Goal: Information Seeking & Learning: Learn about a topic

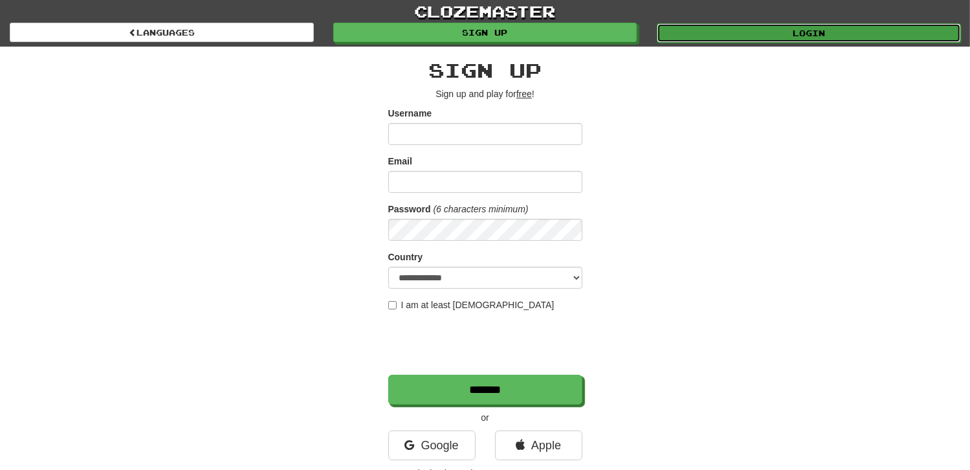
click at [820, 38] on link "Login" at bounding box center [809, 32] width 304 height 19
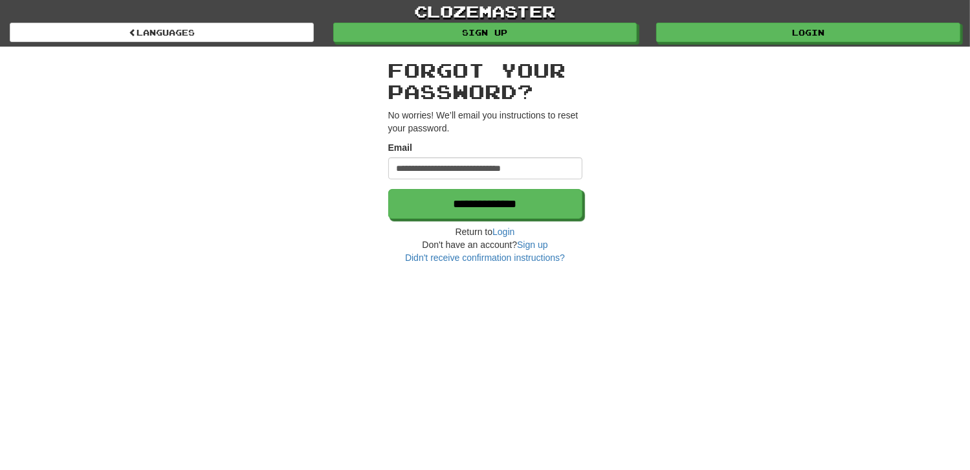
click at [486, 71] on h2 "Forgot your password?" at bounding box center [485, 81] width 194 height 43
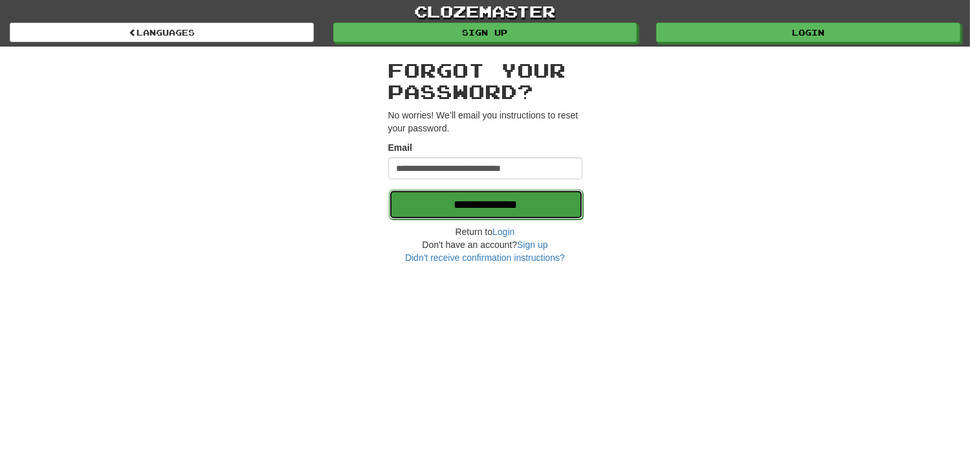
click at [461, 208] on input "**********" at bounding box center [486, 205] width 194 height 30
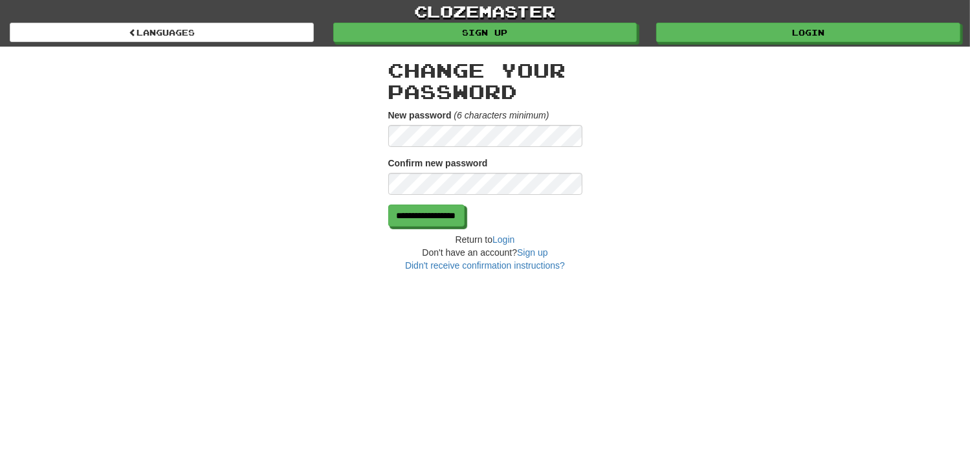
click at [334, 122] on div "**********" at bounding box center [485, 159] width 757 height 225
click at [445, 218] on input "**********" at bounding box center [427, 216] width 76 height 22
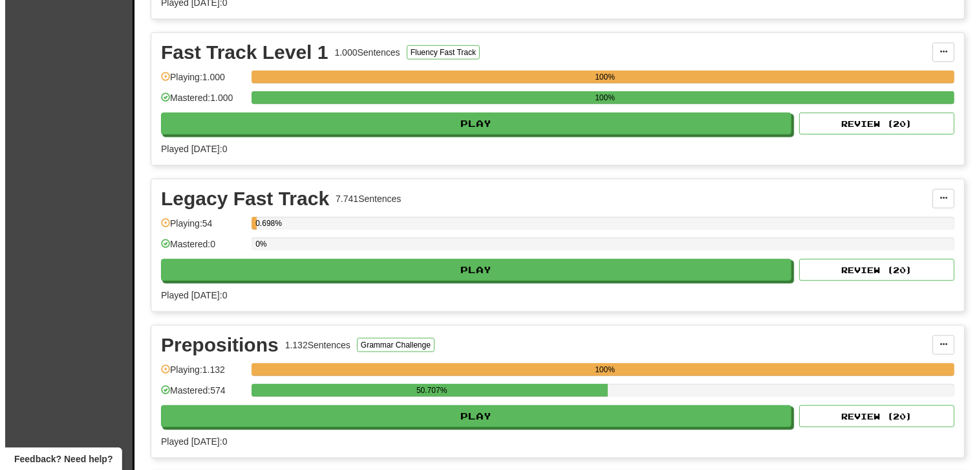
scroll to position [1359, 0]
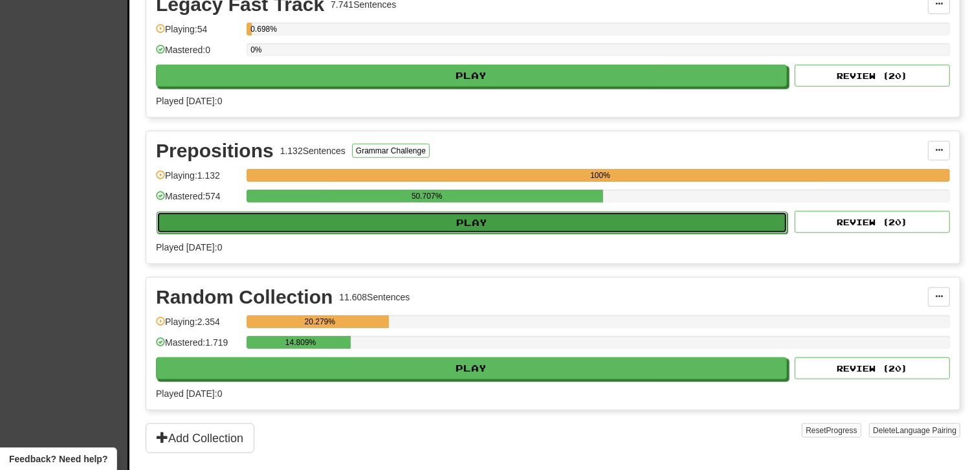
click at [481, 218] on button "Play" at bounding box center [472, 223] width 631 height 22
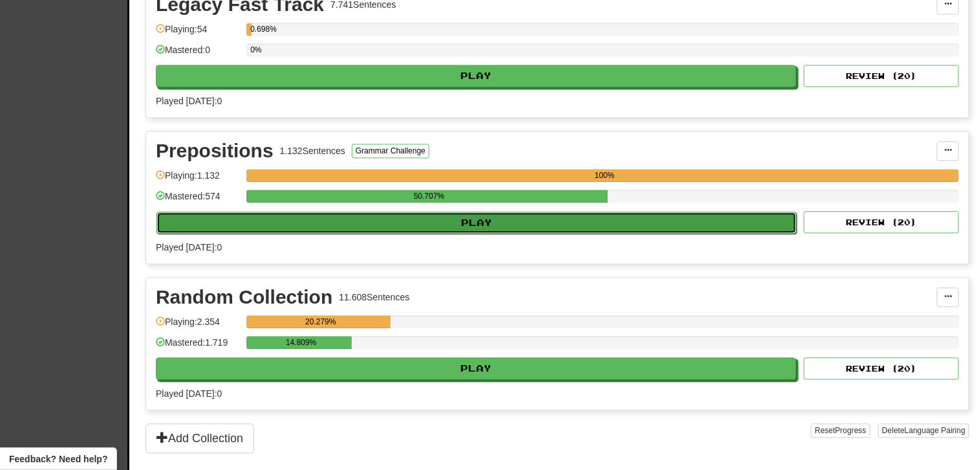
select select "**"
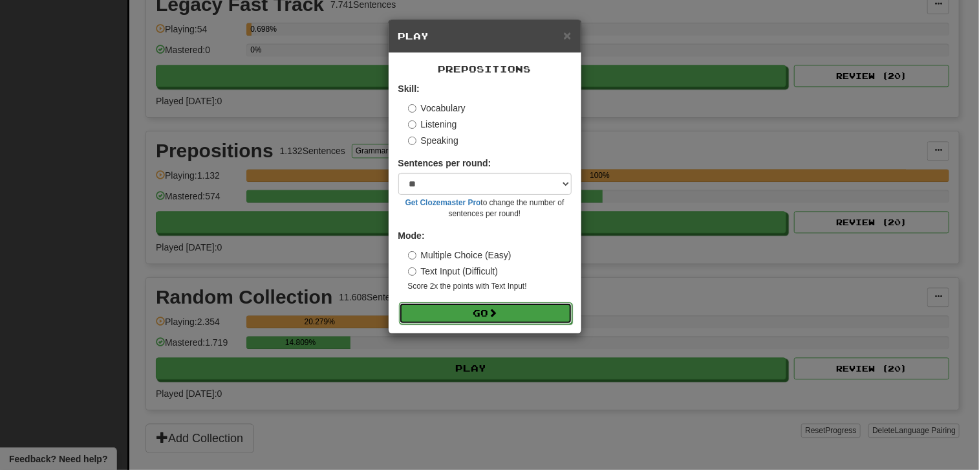
click at [474, 316] on button "Go" at bounding box center [485, 313] width 173 height 22
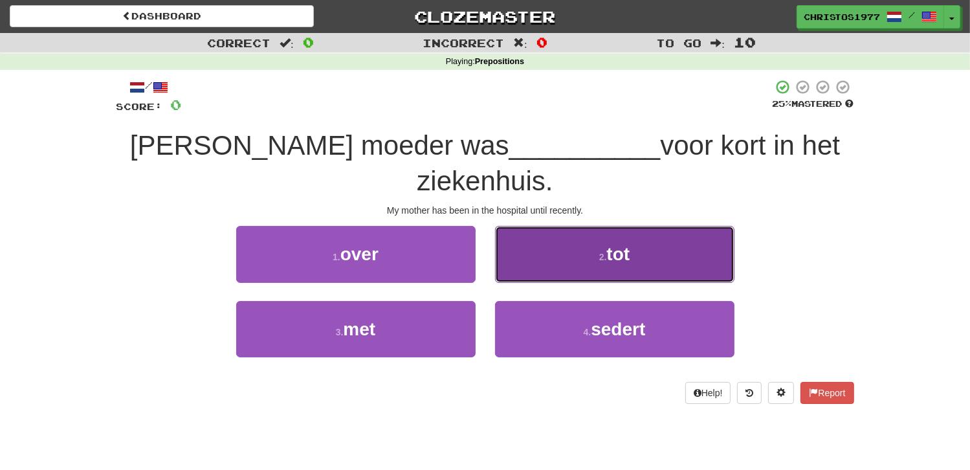
click at [606, 230] on button "2 . tot" at bounding box center [614, 254] width 239 height 56
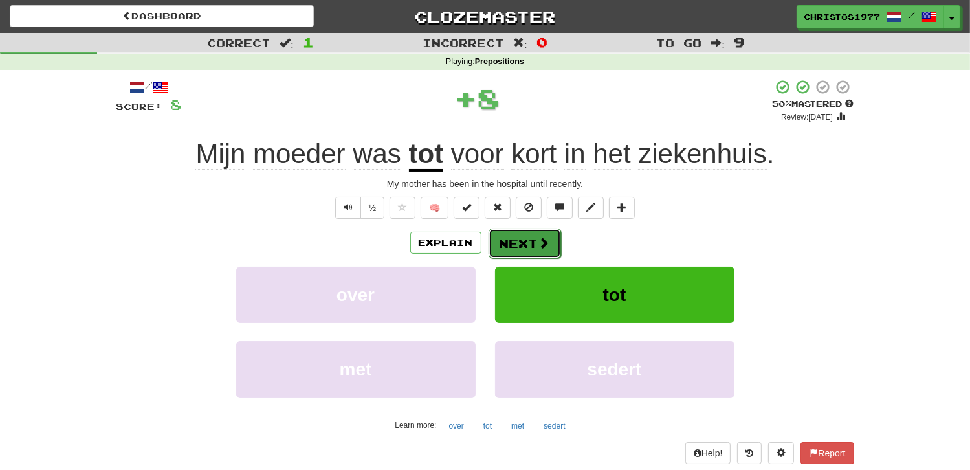
click at [524, 230] on button "Next" at bounding box center [524, 243] width 72 height 30
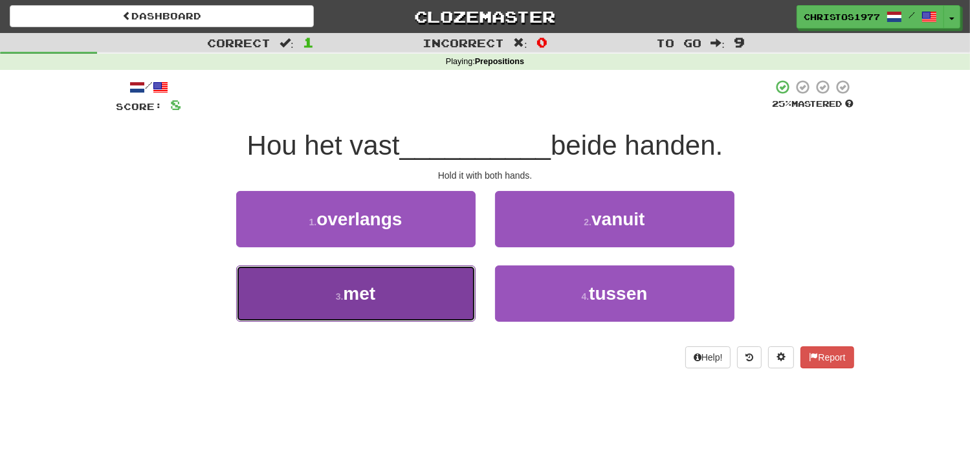
click at [379, 301] on button "3 . met" at bounding box center [355, 293] width 239 height 56
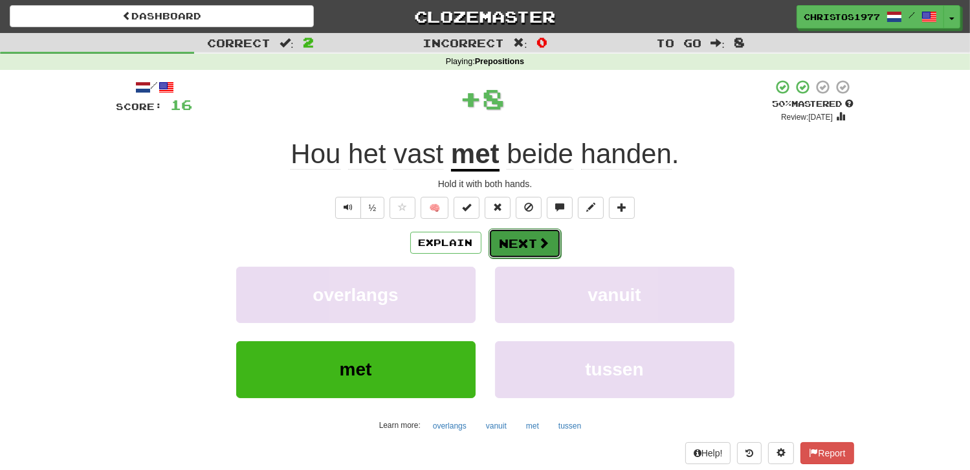
click at [535, 241] on button "Next" at bounding box center [524, 243] width 72 height 30
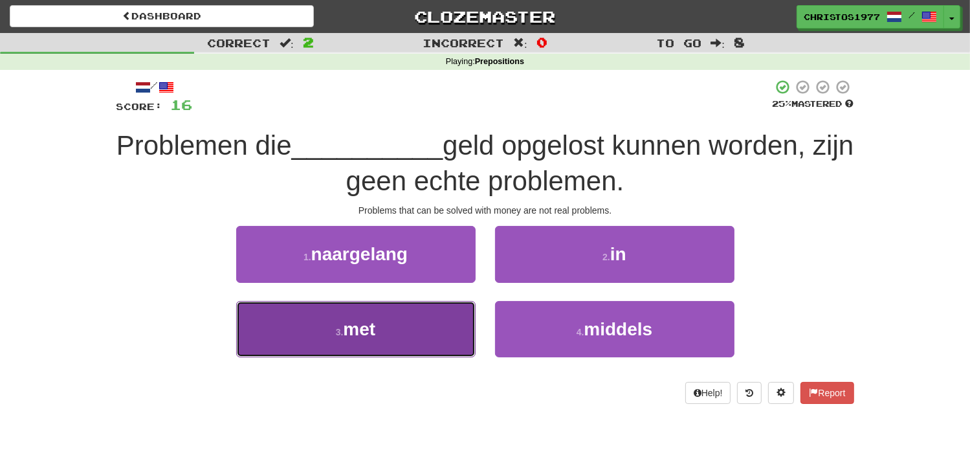
click at [379, 321] on button "3 . met" at bounding box center [355, 329] width 239 height 56
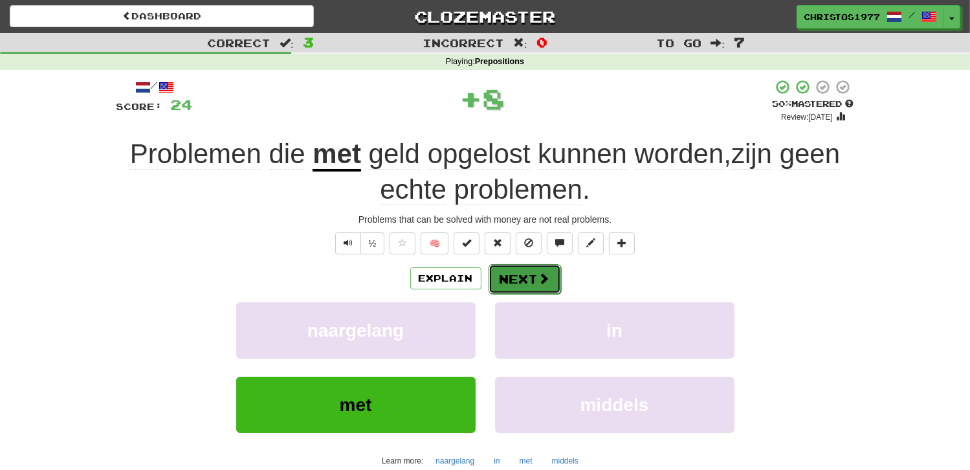
click at [501, 274] on button "Next" at bounding box center [524, 279] width 72 height 30
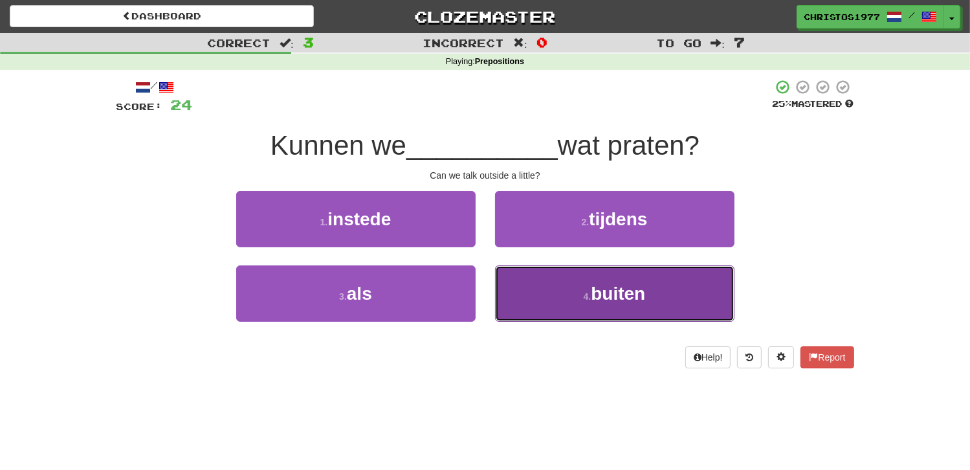
click at [592, 303] on button "4 . buiten" at bounding box center [614, 293] width 239 height 56
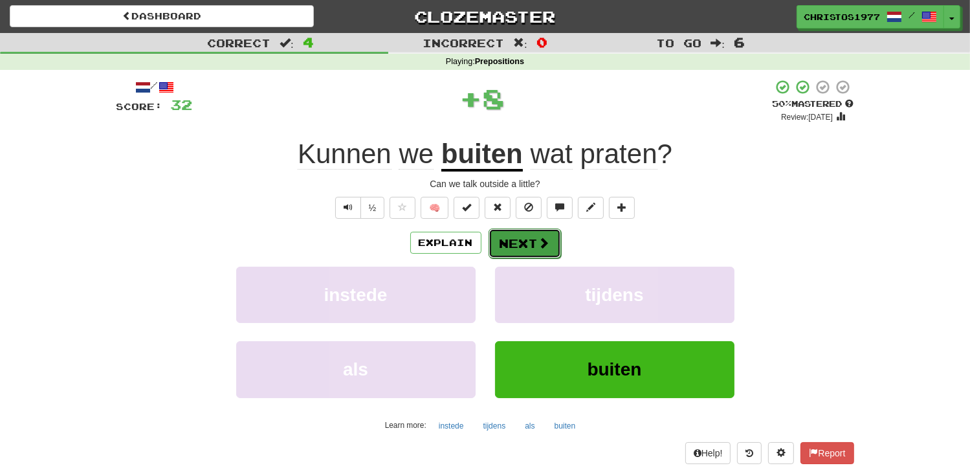
click at [500, 246] on button "Next" at bounding box center [524, 243] width 72 height 30
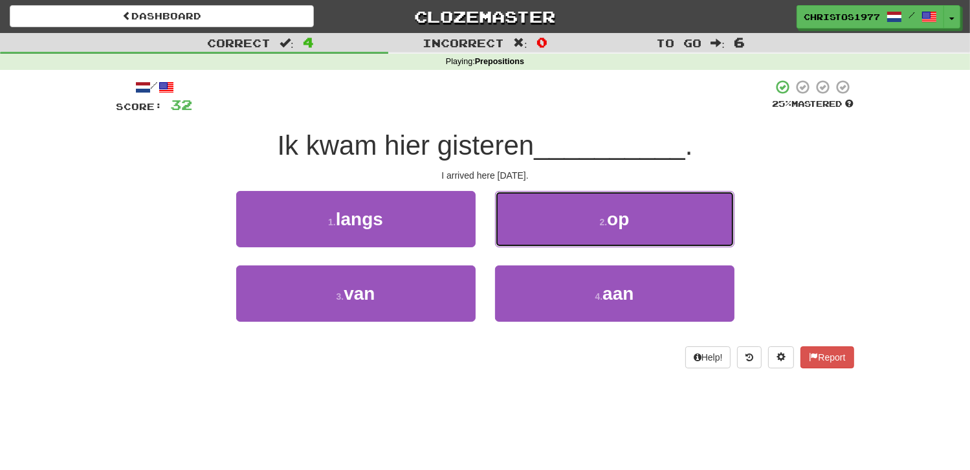
click at [596, 224] on button "2 . op" at bounding box center [614, 219] width 239 height 56
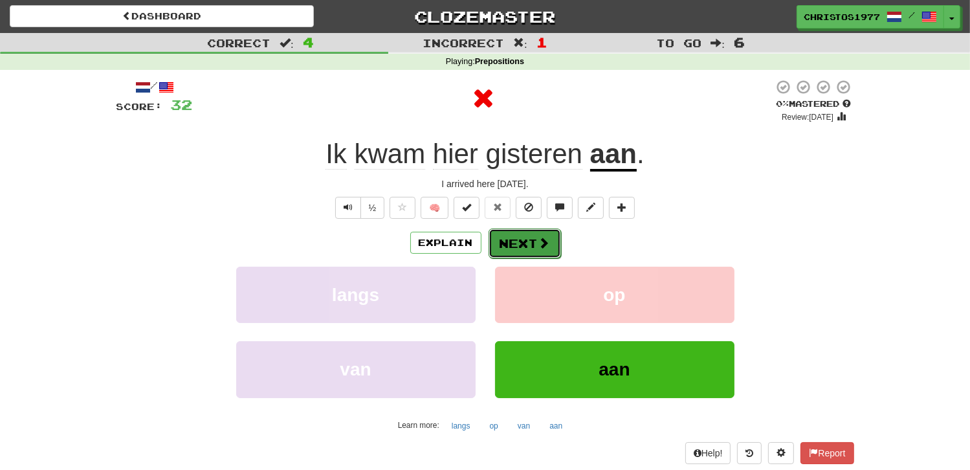
click at [518, 249] on button "Next" at bounding box center [524, 243] width 72 height 30
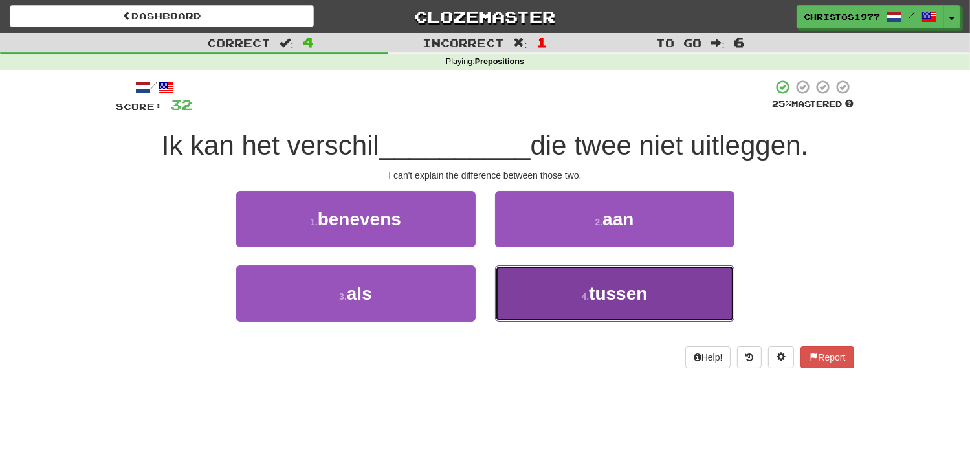
click at [603, 298] on span "tussen" at bounding box center [618, 293] width 58 height 20
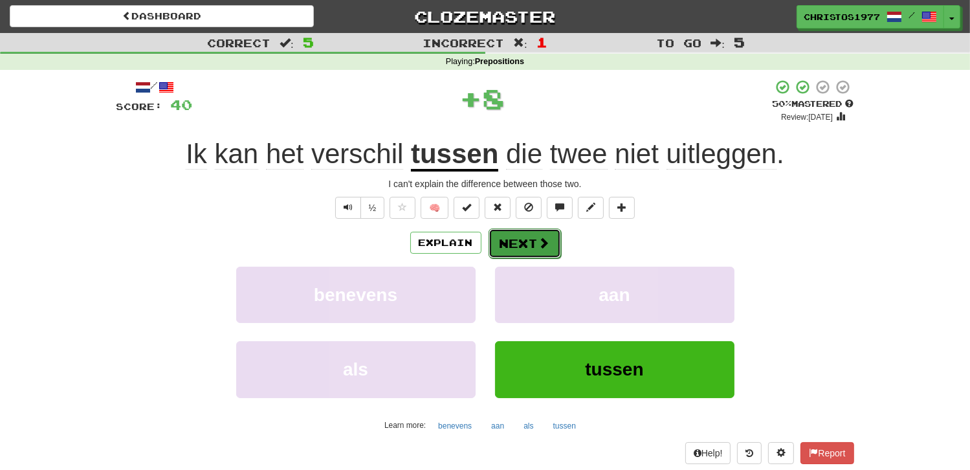
click at [512, 233] on button "Next" at bounding box center [524, 243] width 72 height 30
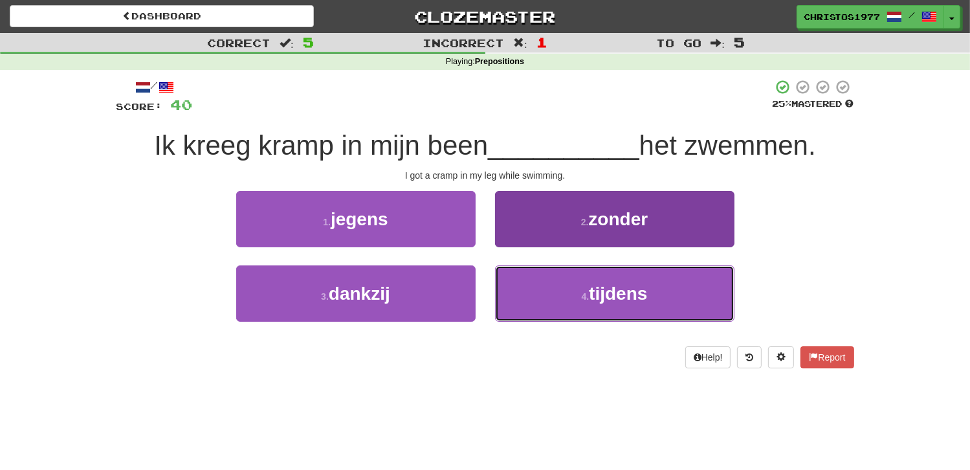
click at [602, 292] on span "tijdens" at bounding box center [618, 293] width 58 height 20
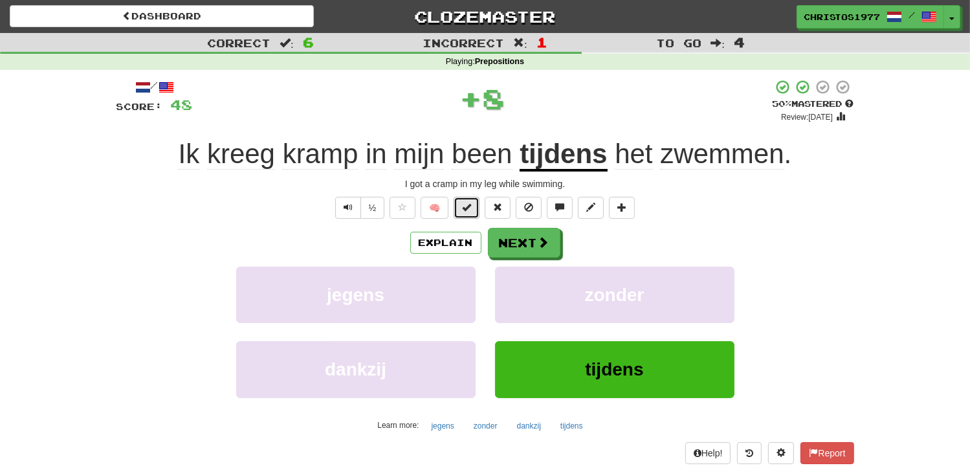
click at [468, 204] on span at bounding box center [466, 206] width 9 height 9
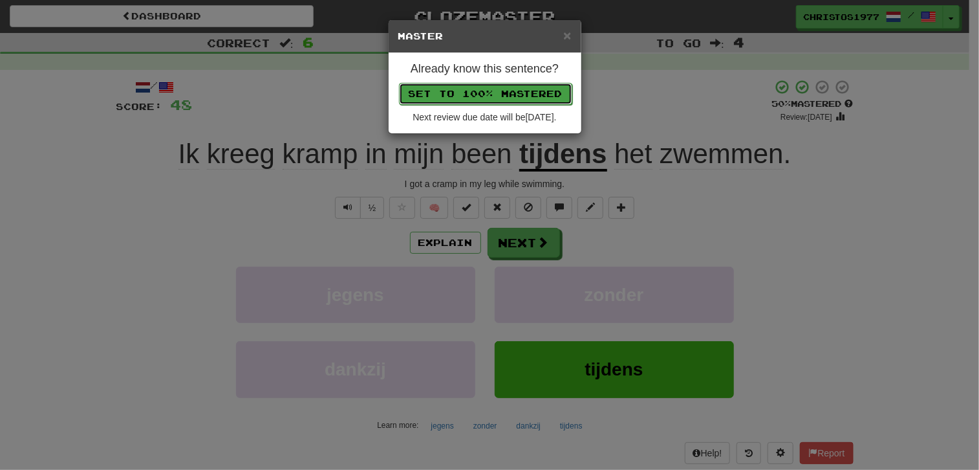
click at [507, 89] on button "Set to 100% Mastered" at bounding box center [485, 94] width 173 height 22
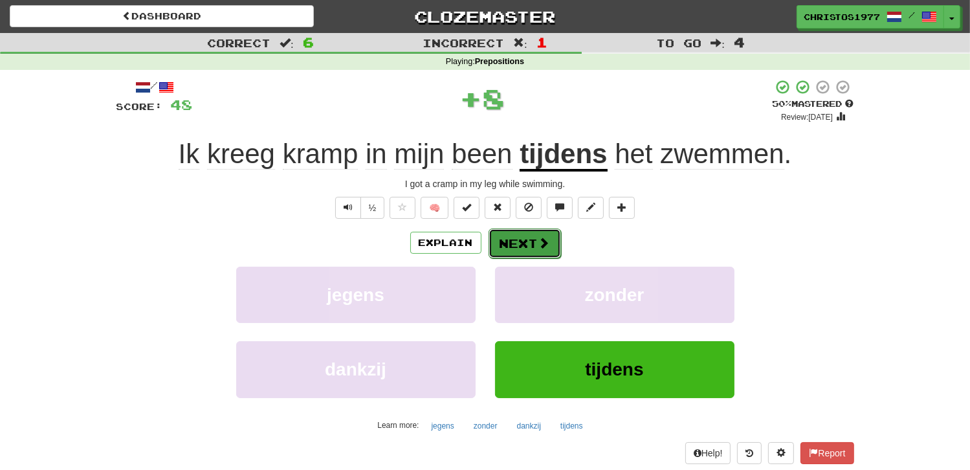
click at [512, 247] on button "Next" at bounding box center [524, 243] width 72 height 30
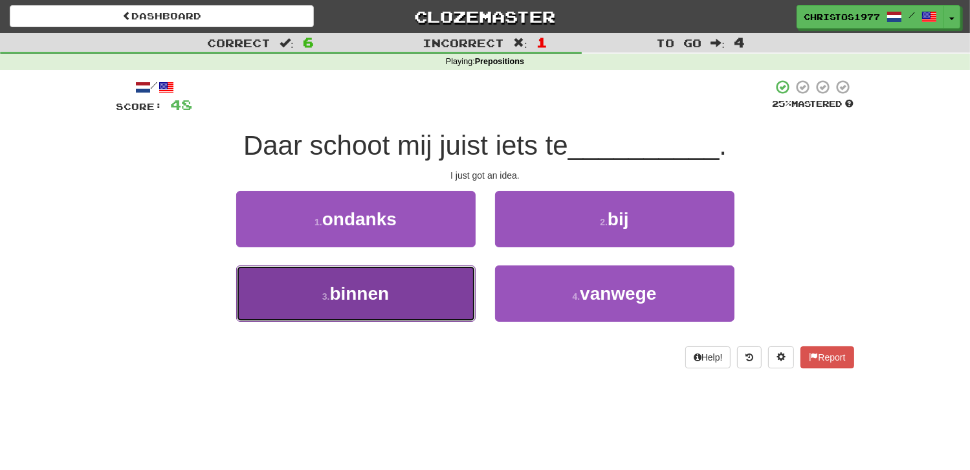
click at [352, 301] on span "binnen" at bounding box center [359, 293] width 60 height 20
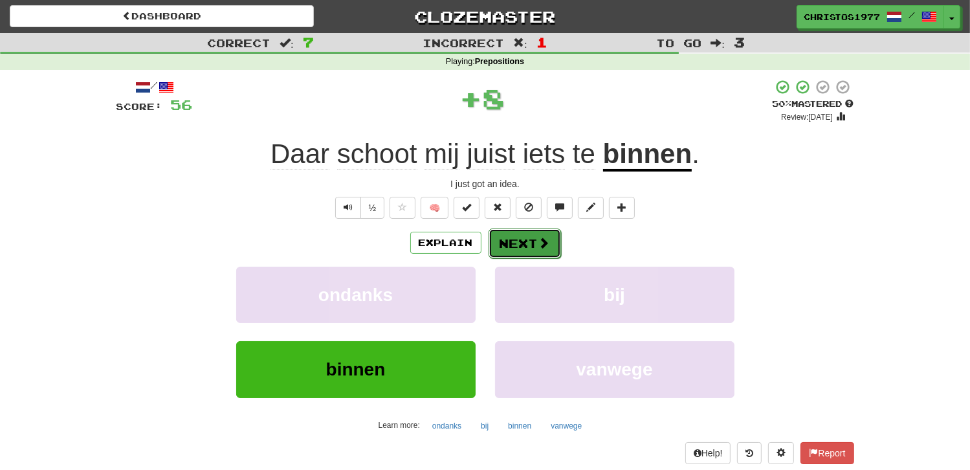
click at [518, 241] on button "Next" at bounding box center [524, 243] width 72 height 30
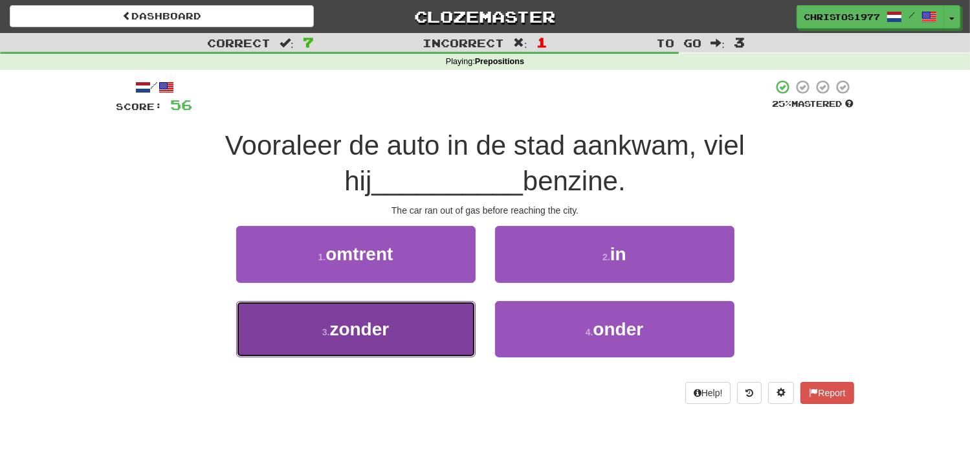
click at [362, 326] on span "zonder" at bounding box center [359, 329] width 60 height 20
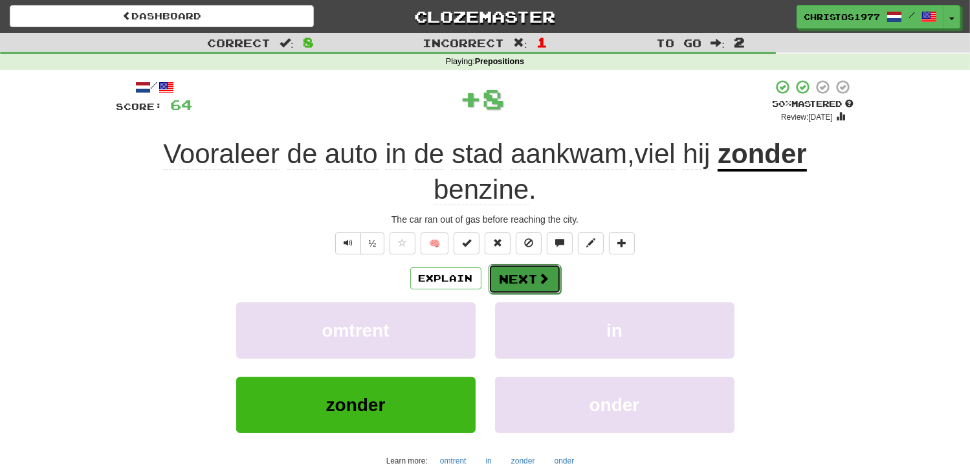
click at [517, 275] on button "Next" at bounding box center [524, 279] width 72 height 30
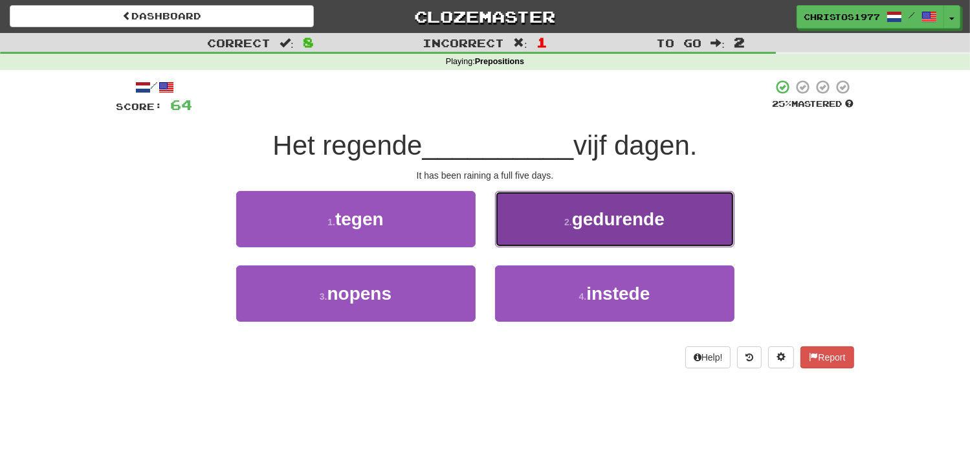
click at [582, 223] on span "gedurende" at bounding box center [618, 219] width 93 height 20
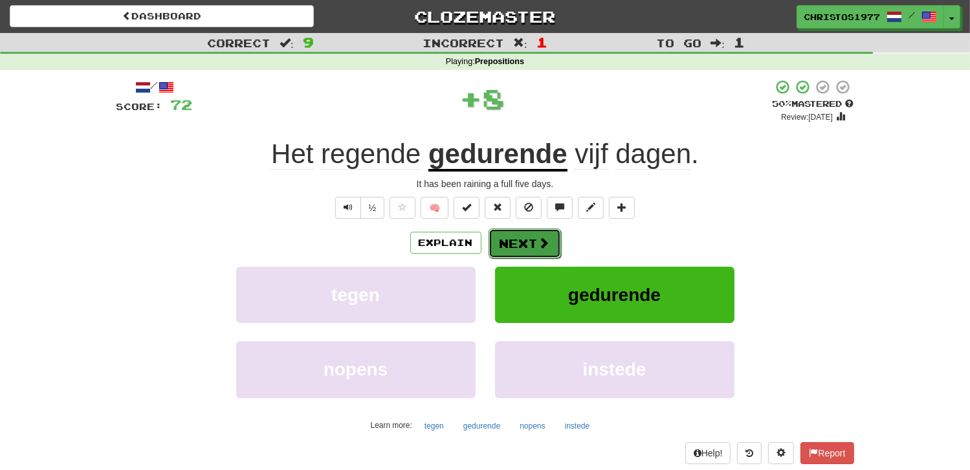
click at [509, 241] on button "Next" at bounding box center [524, 243] width 72 height 30
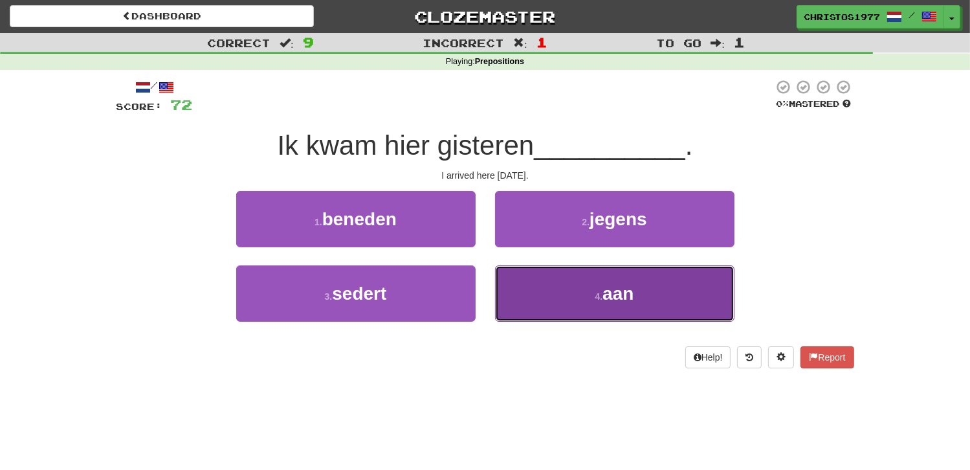
click at [607, 290] on span "aan" at bounding box center [617, 293] width 31 height 20
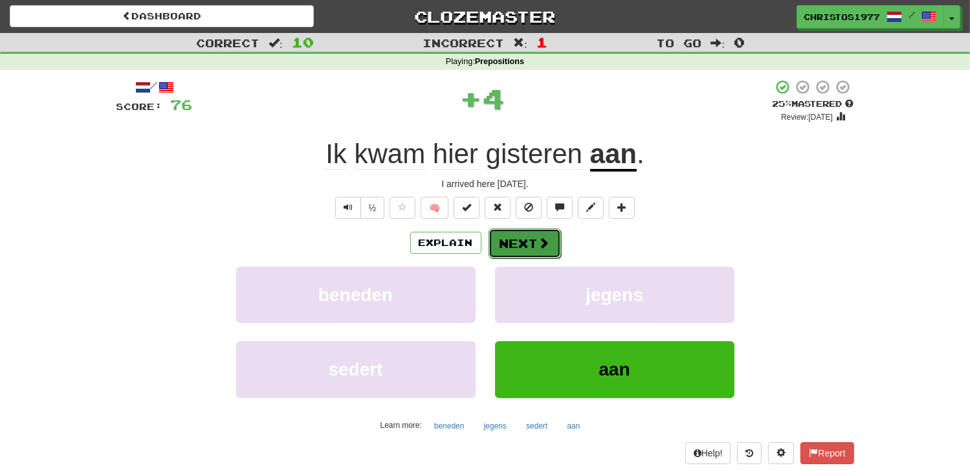
click at [512, 238] on button "Next" at bounding box center [524, 243] width 72 height 30
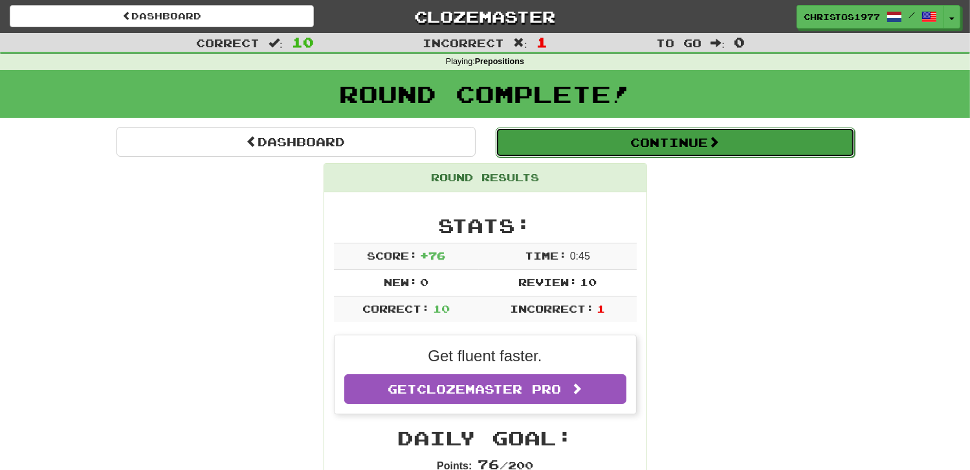
click at [673, 140] on button "Continue" at bounding box center [675, 142] width 359 height 30
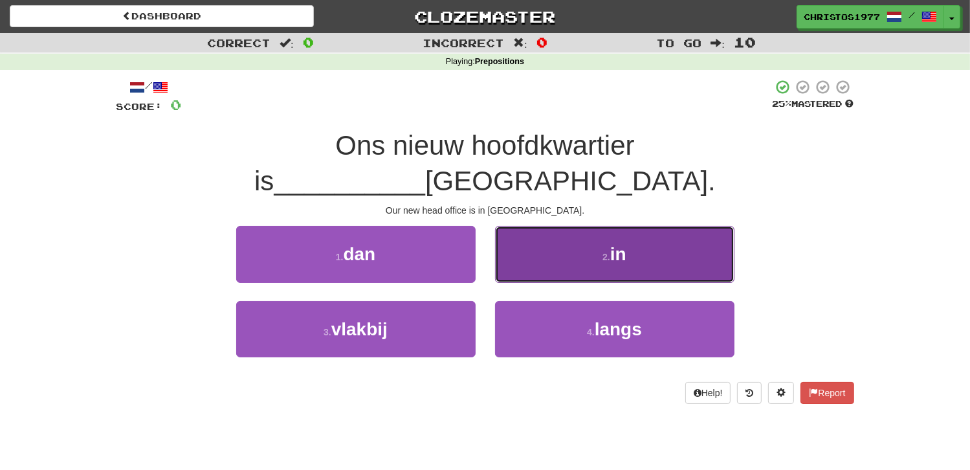
click at [615, 244] on span "in" at bounding box center [618, 254] width 16 height 20
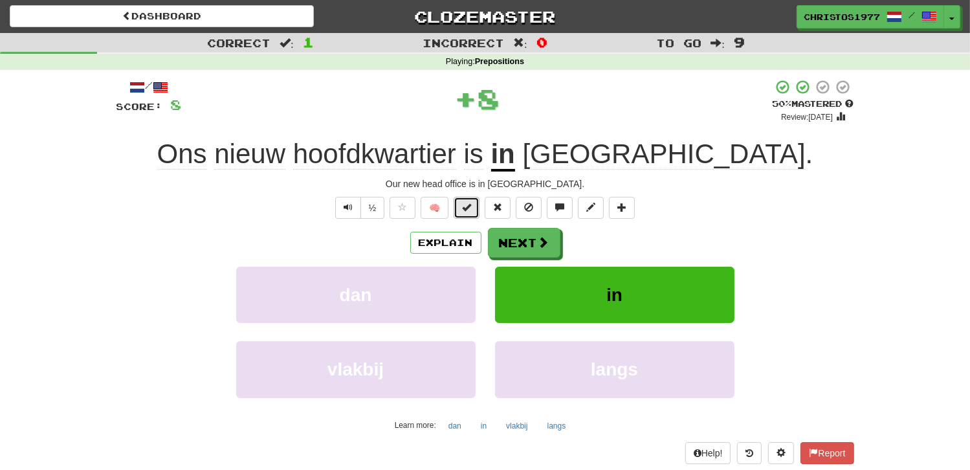
click at [465, 208] on span at bounding box center [466, 206] width 9 height 9
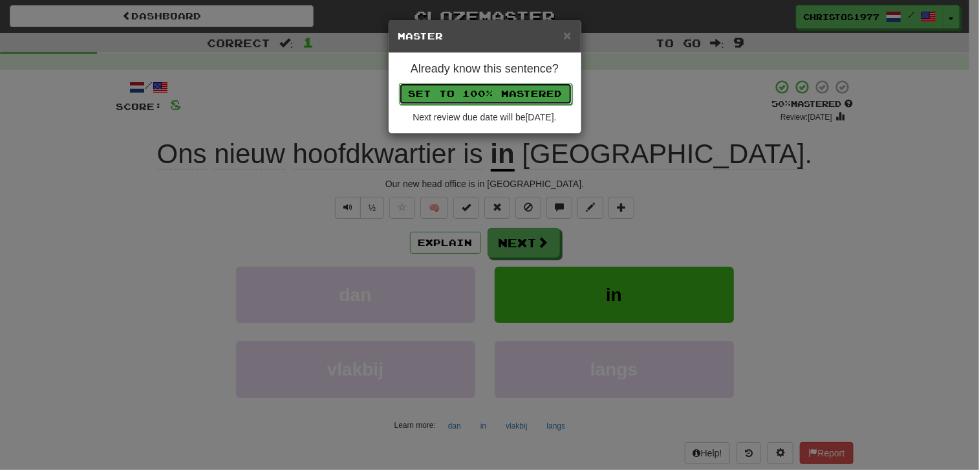
click at [514, 90] on button "Set to 100% Mastered" at bounding box center [485, 94] width 173 height 22
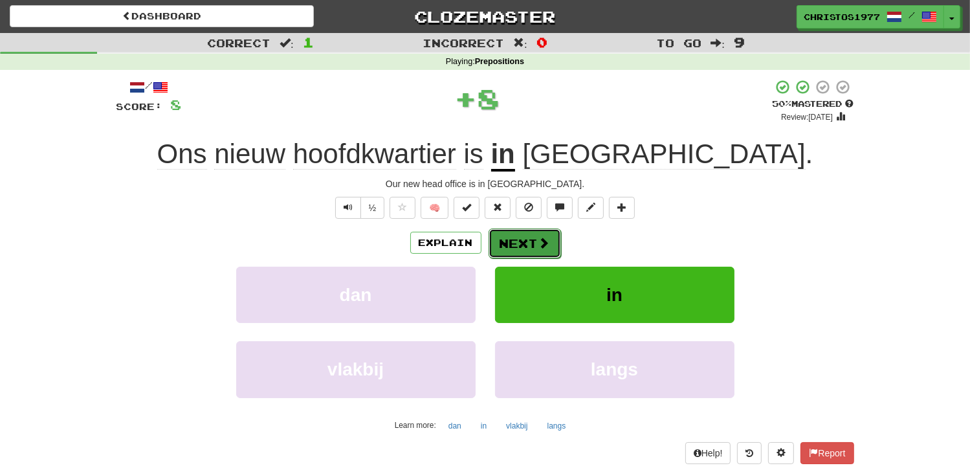
click at [507, 239] on button "Next" at bounding box center [524, 243] width 72 height 30
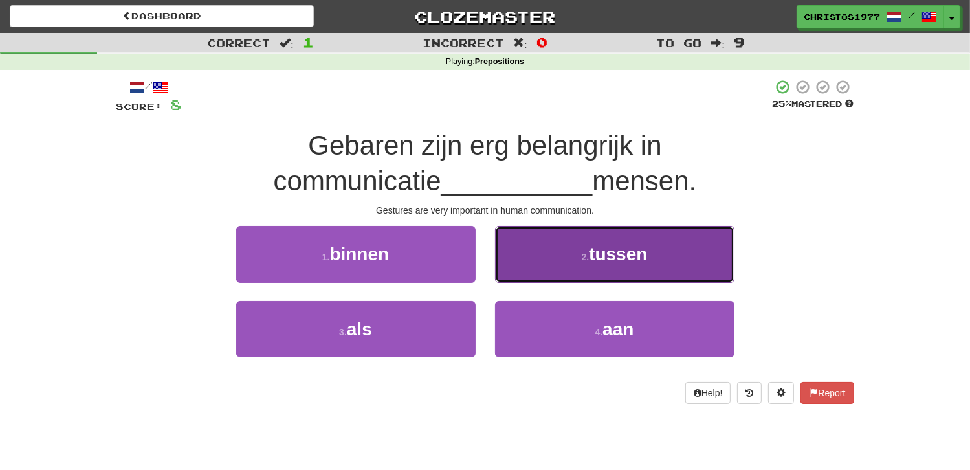
click at [640, 245] on span "tussen" at bounding box center [618, 254] width 58 height 20
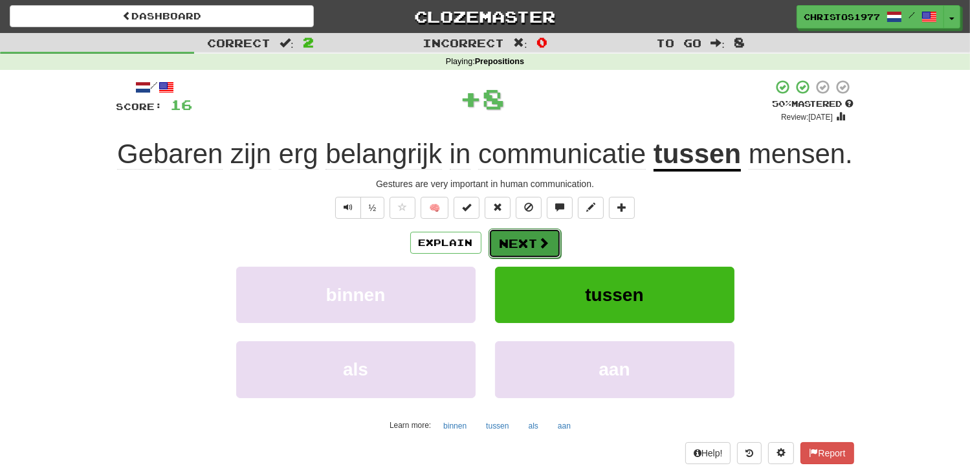
click at [527, 236] on button "Next" at bounding box center [524, 243] width 72 height 30
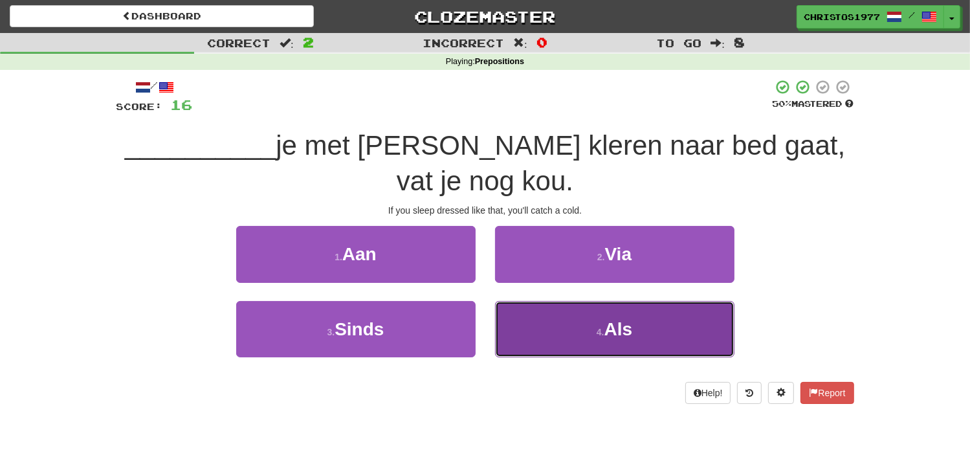
click at [613, 338] on button "4 . Als" at bounding box center [614, 329] width 239 height 56
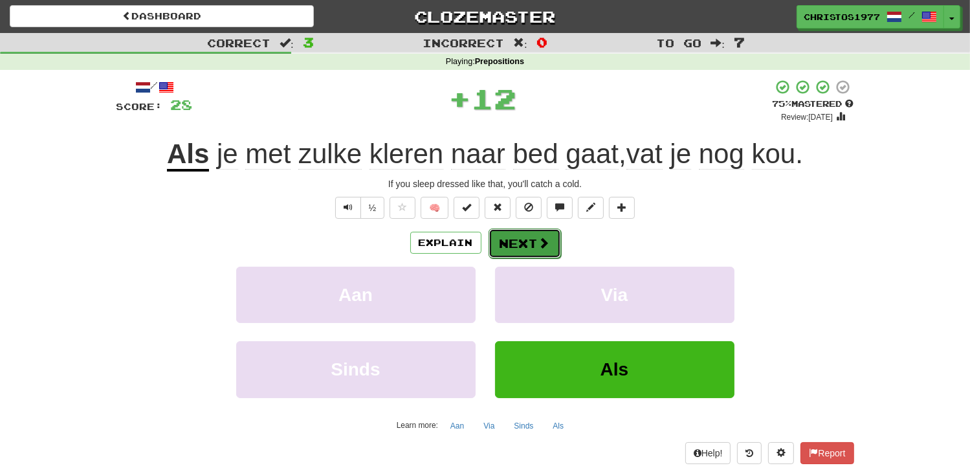
click at [525, 250] on button "Next" at bounding box center [524, 243] width 72 height 30
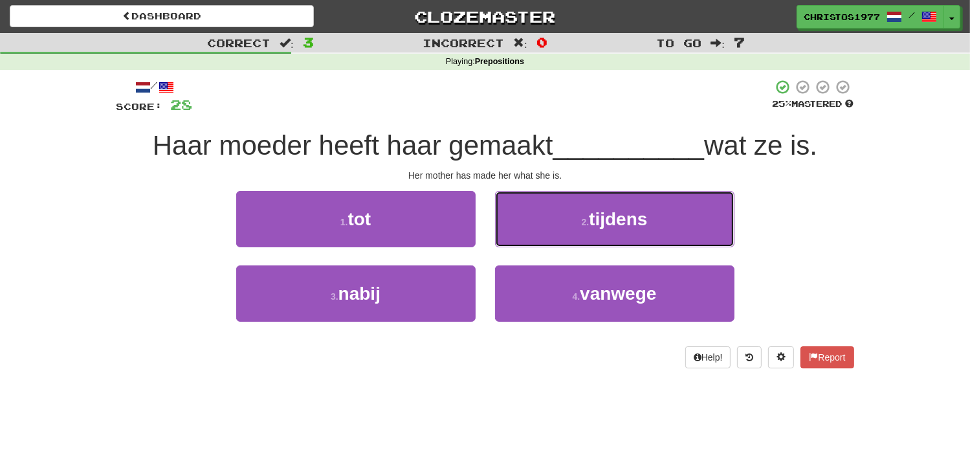
click at [582, 224] on small "2 ." at bounding box center [586, 222] width 8 height 10
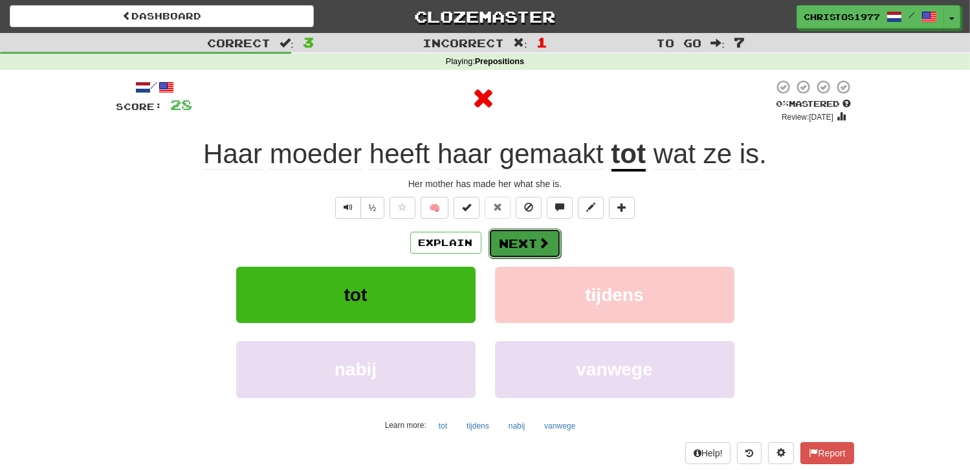
click at [523, 241] on button "Next" at bounding box center [524, 243] width 72 height 30
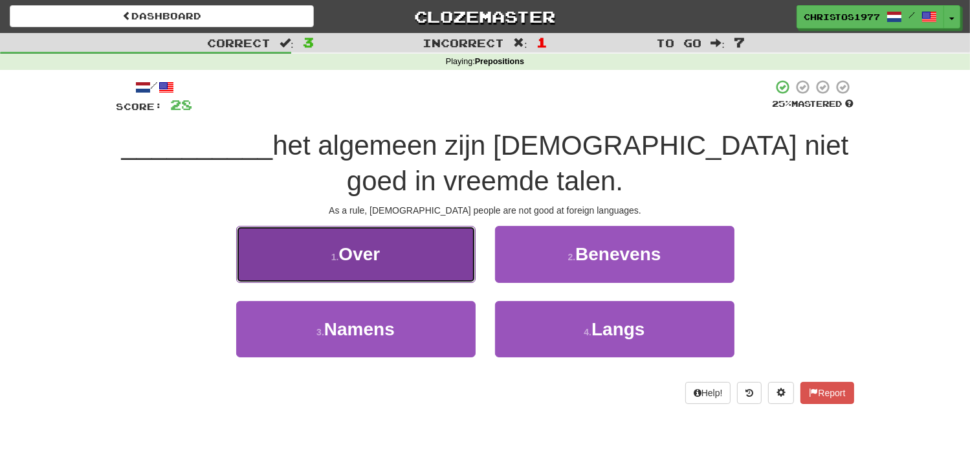
click at [355, 245] on span "Over" at bounding box center [358, 254] width 41 height 20
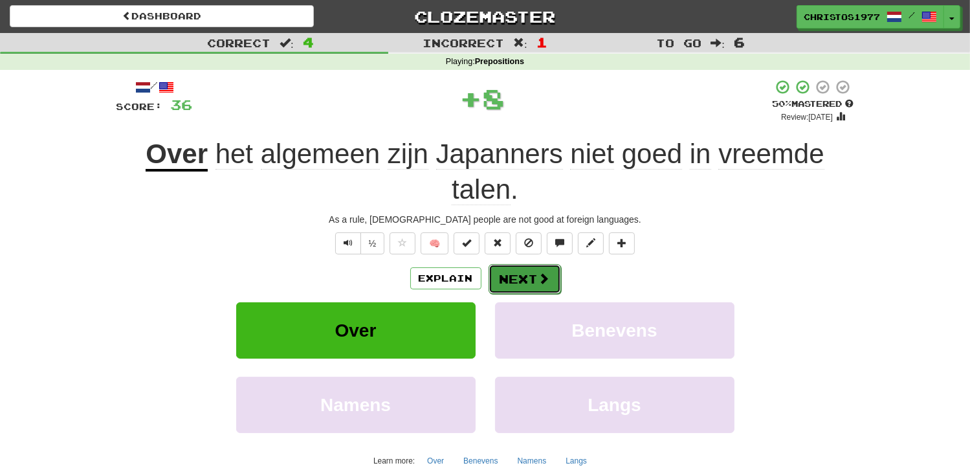
click at [547, 287] on button "Next" at bounding box center [524, 279] width 72 height 30
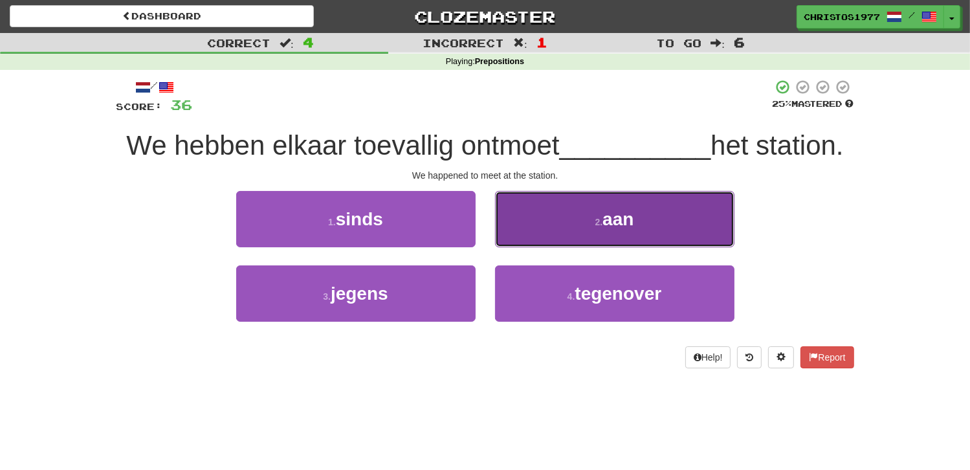
click at [613, 224] on span "aan" at bounding box center [617, 219] width 31 height 20
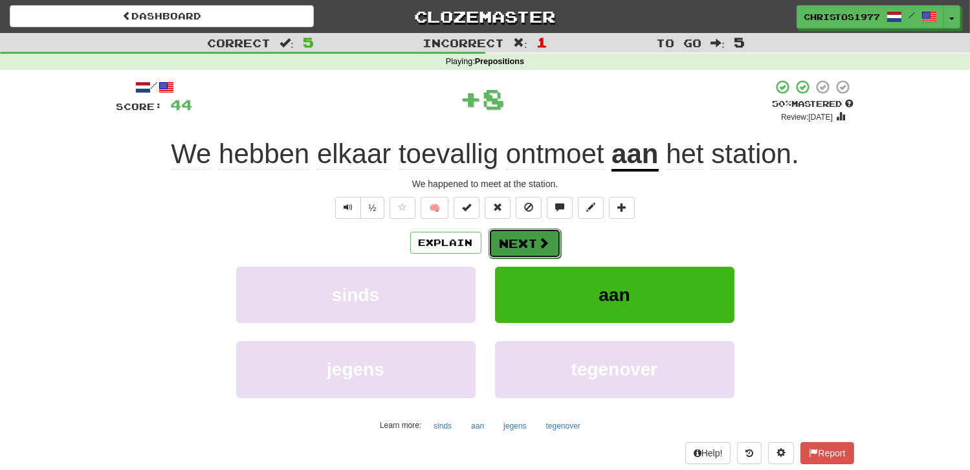
click at [519, 243] on button "Next" at bounding box center [524, 243] width 72 height 30
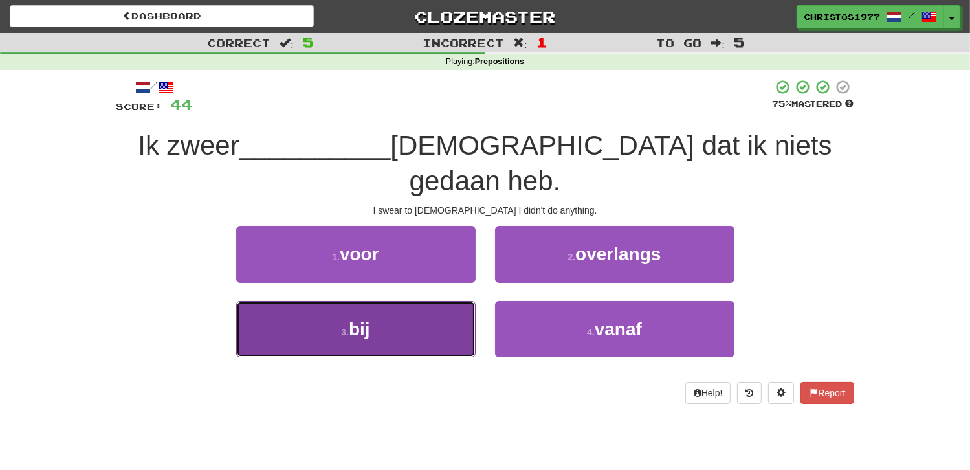
click at [413, 301] on button "3 . bij" at bounding box center [355, 329] width 239 height 56
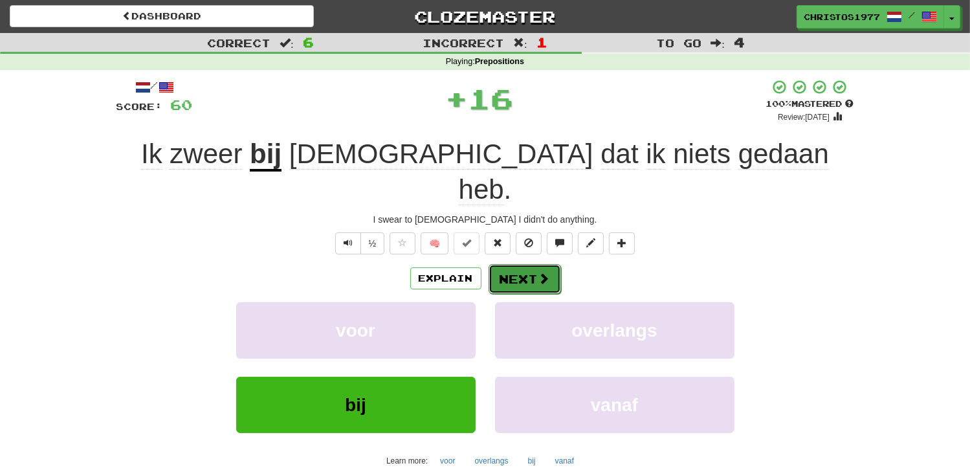
click at [507, 264] on button "Next" at bounding box center [524, 279] width 72 height 30
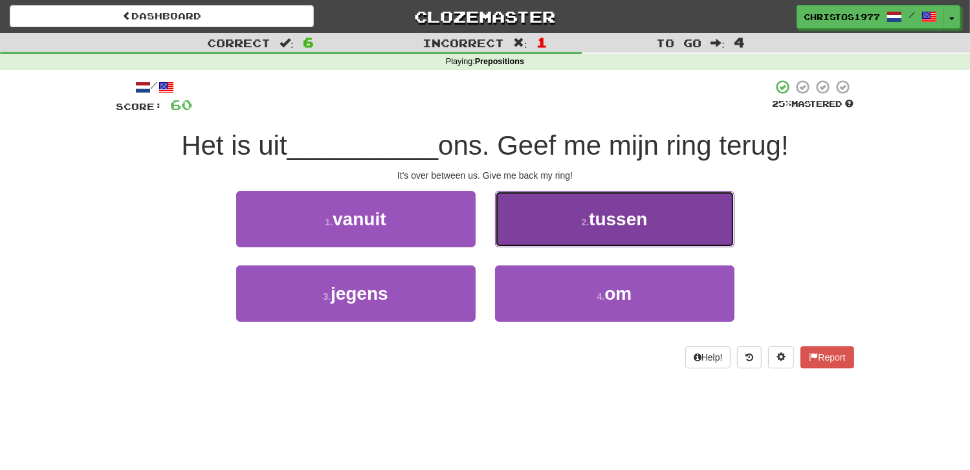
click at [623, 227] on span "tussen" at bounding box center [618, 219] width 58 height 20
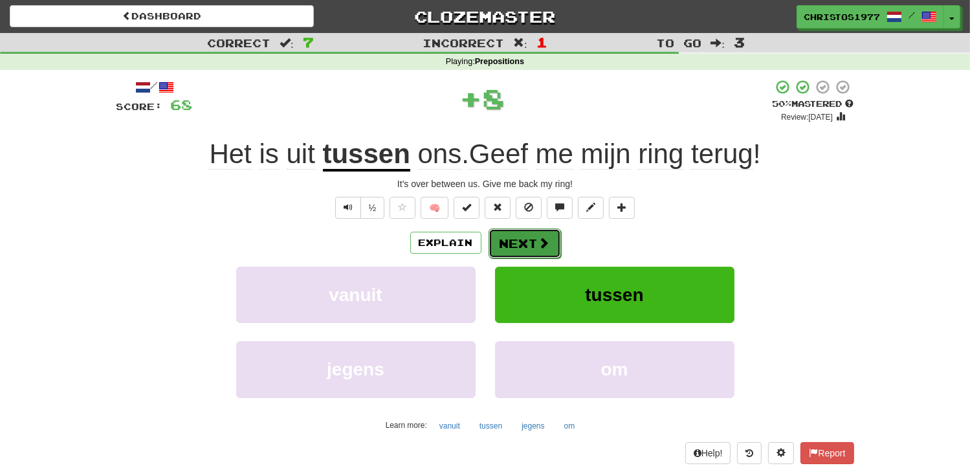
click at [534, 248] on button "Next" at bounding box center [524, 243] width 72 height 30
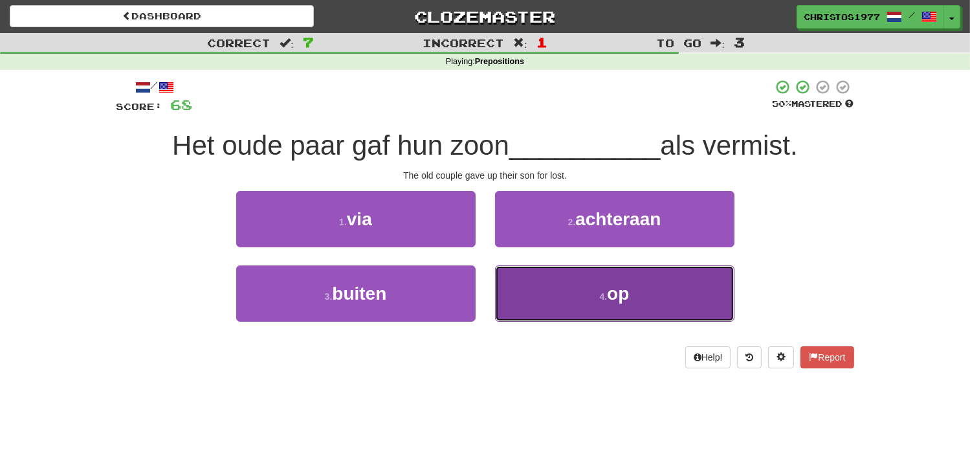
click at [602, 301] on small "4 ." at bounding box center [604, 296] width 8 height 10
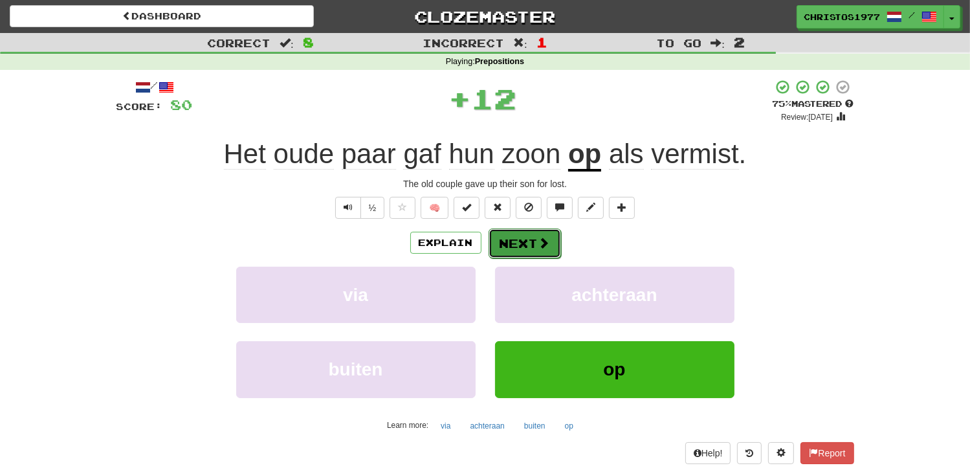
click at [514, 244] on button "Next" at bounding box center [524, 243] width 72 height 30
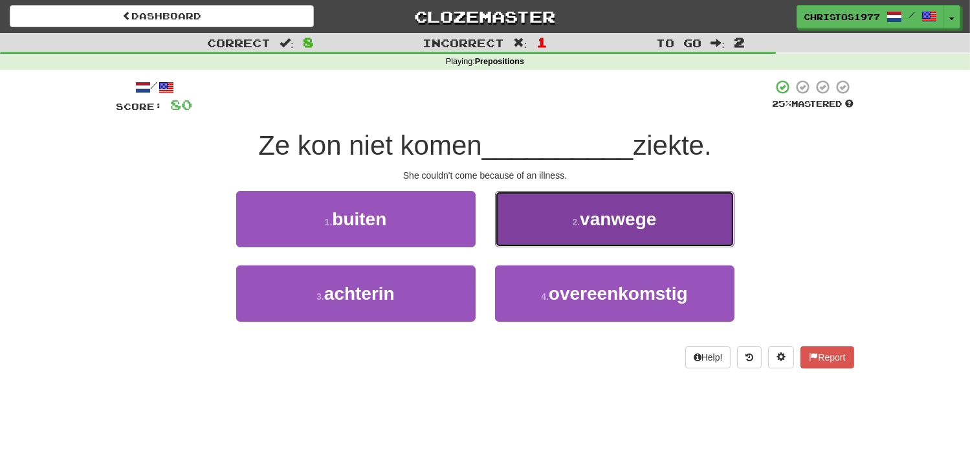
click at [569, 234] on button "2 . vanwege" at bounding box center [614, 219] width 239 height 56
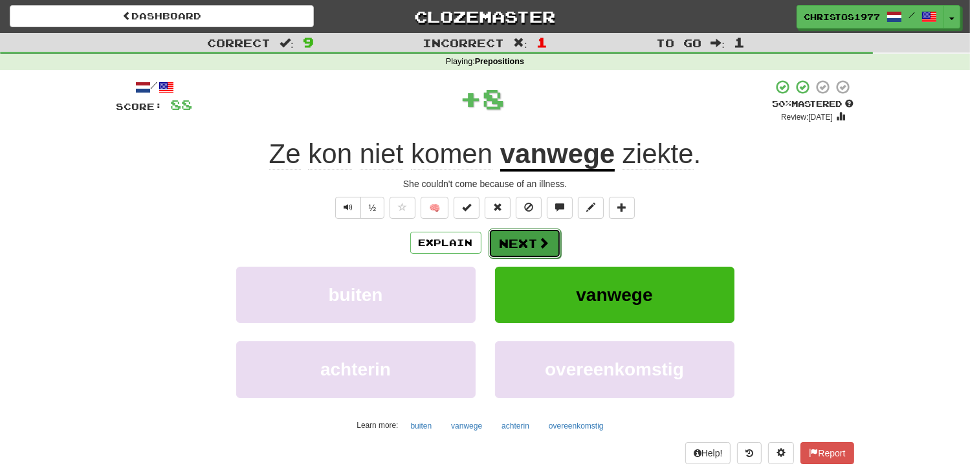
click at [504, 243] on button "Next" at bounding box center [524, 243] width 72 height 30
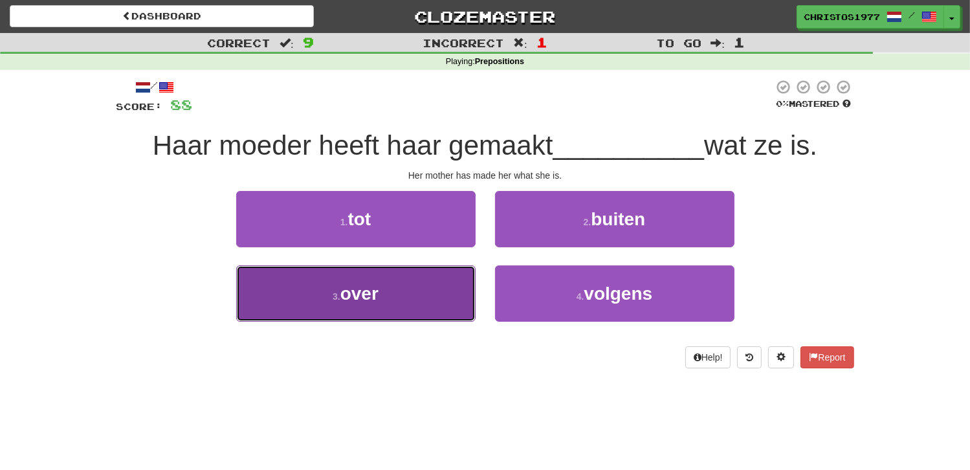
click at [402, 289] on button "3 . over" at bounding box center [355, 293] width 239 height 56
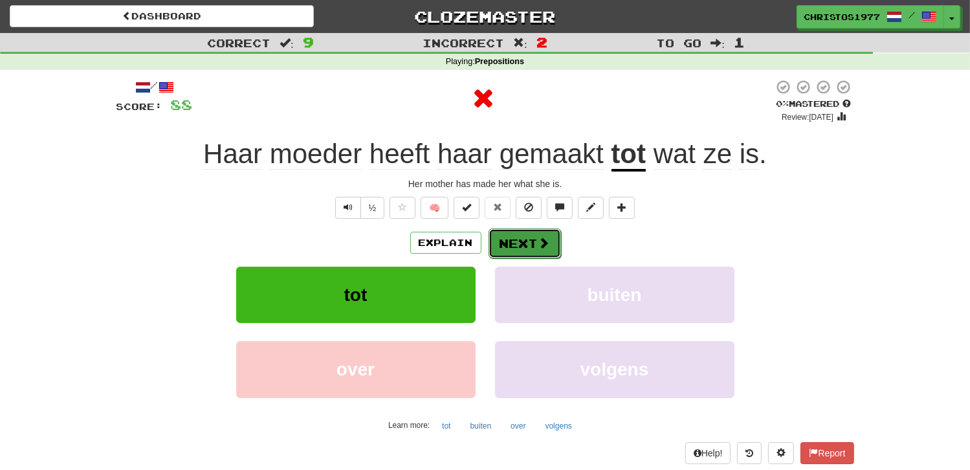
click at [545, 234] on button "Next" at bounding box center [524, 243] width 72 height 30
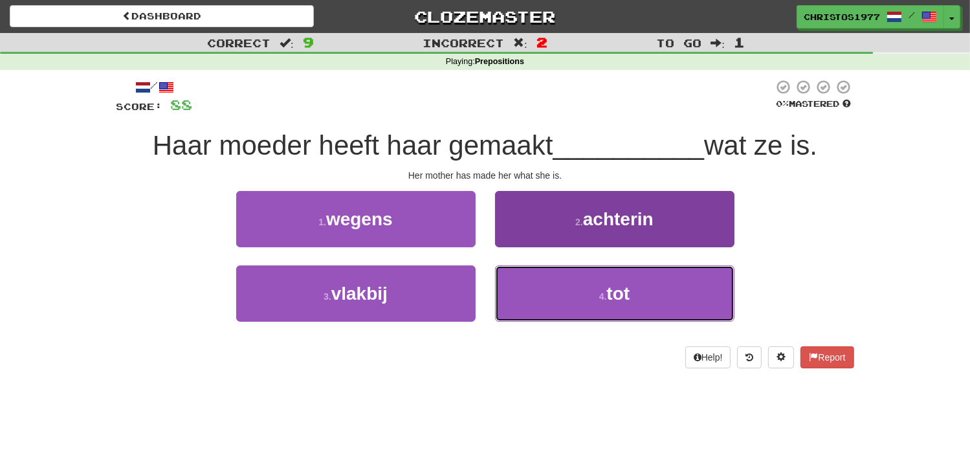
click at [631, 285] on button "4 . tot" at bounding box center [614, 293] width 239 height 56
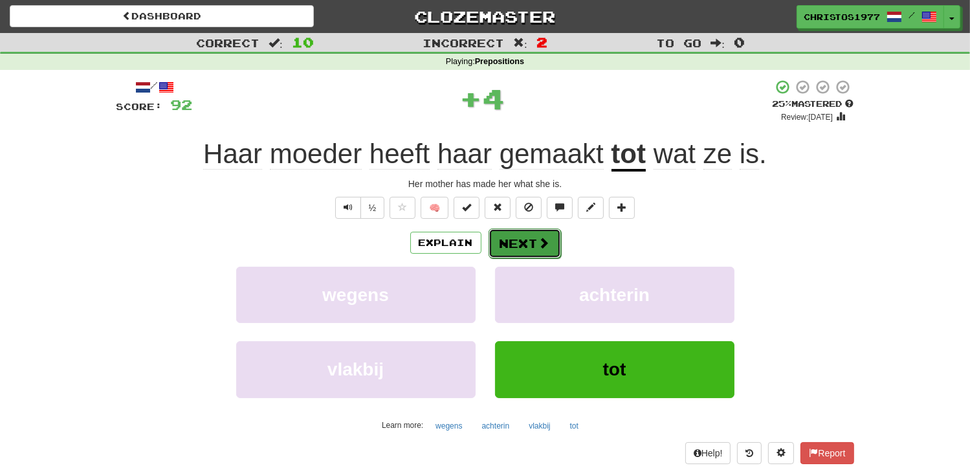
click at [541, 242] on span at bounding box center [544, 243] width 12 height 12
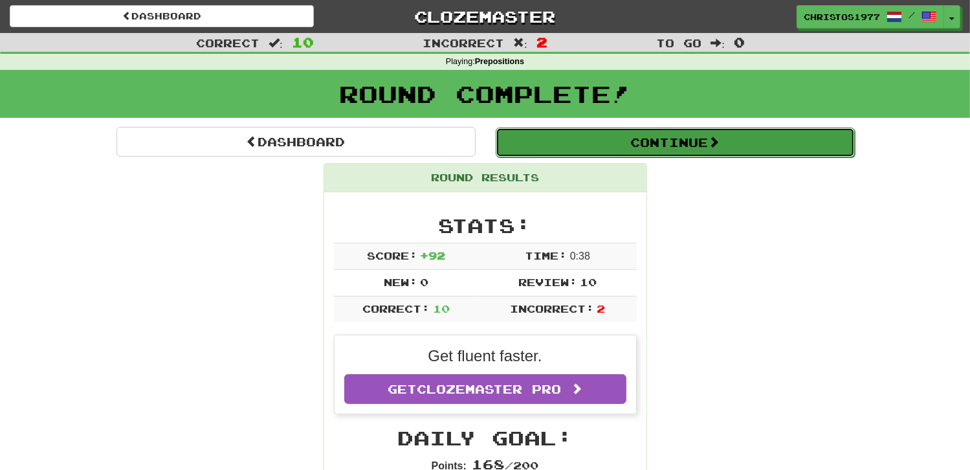
click at [648, 135] on button "Continue" at bounding box center [675, 142] width 359 height 30
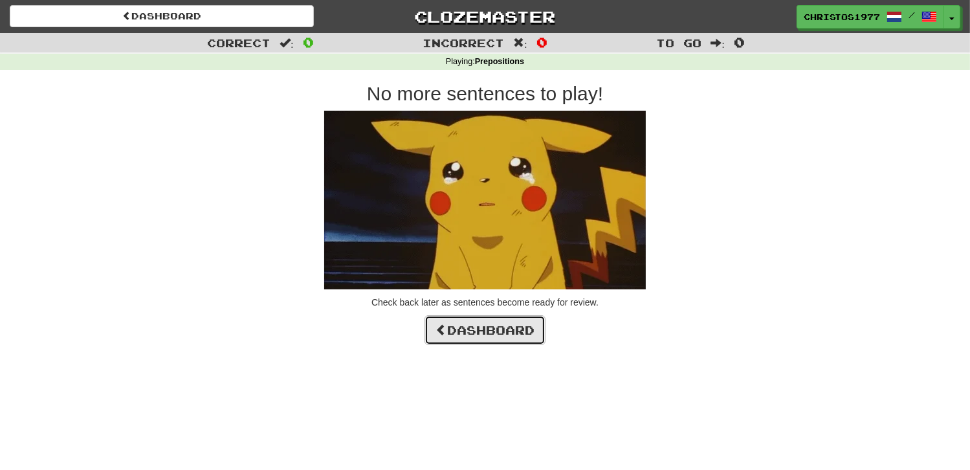
click at [474, 318] on link "Dashboard" at bounding box center [484, 330] width 121 height 30
click at [472, 331] on link "Dashboard" at bounding box center [484, 330] width 121 height 30
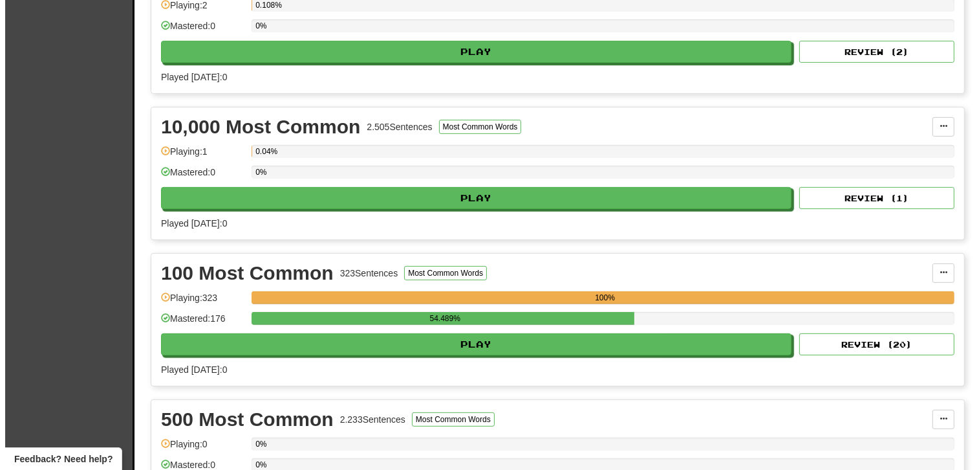
scroll to position [582, 0]
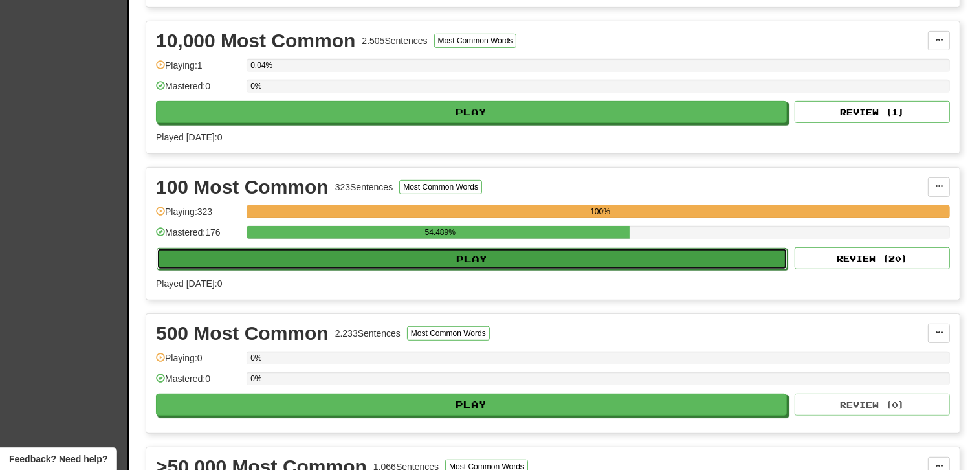
click at [453, 254] on button "Play" at bounding box center [472, 259] width 631 height 22
select select "**"
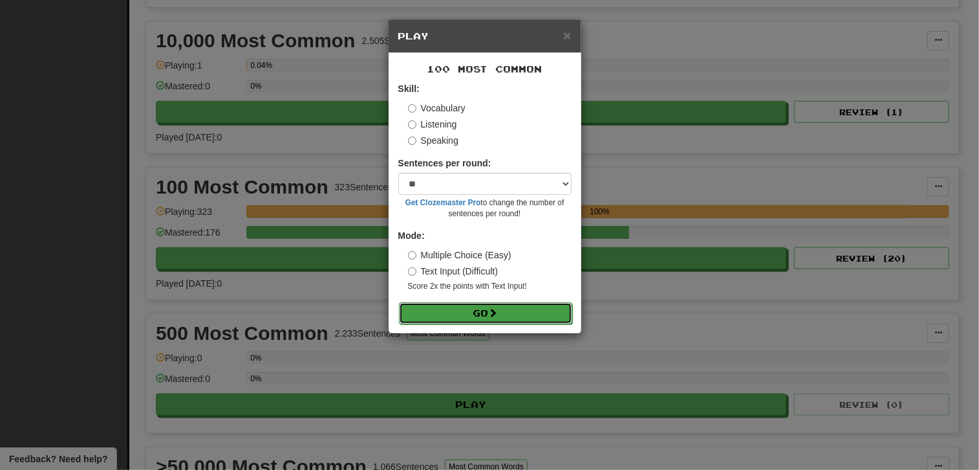
click at [458, 306] on button "Go" at bounding box center [485, 313] width 173 height 22
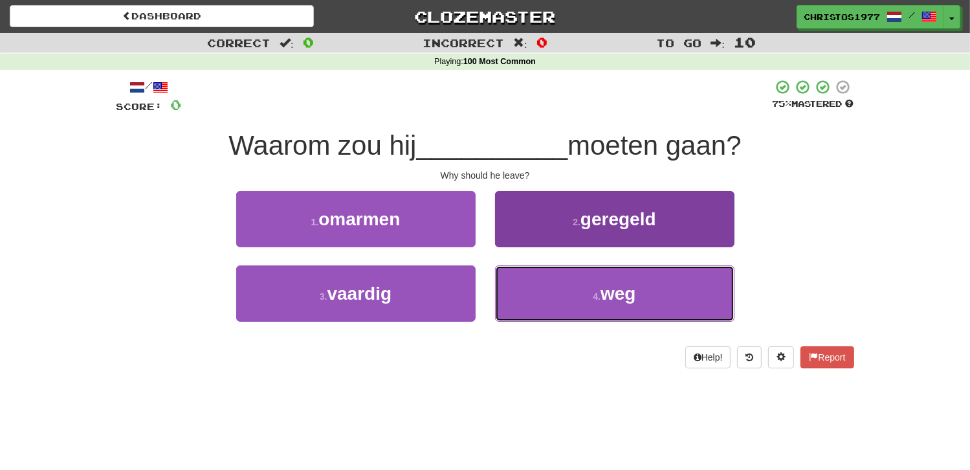
click at [599, 303] on button "4 . weg" at bounding box center [614, 293] width 239 height 56
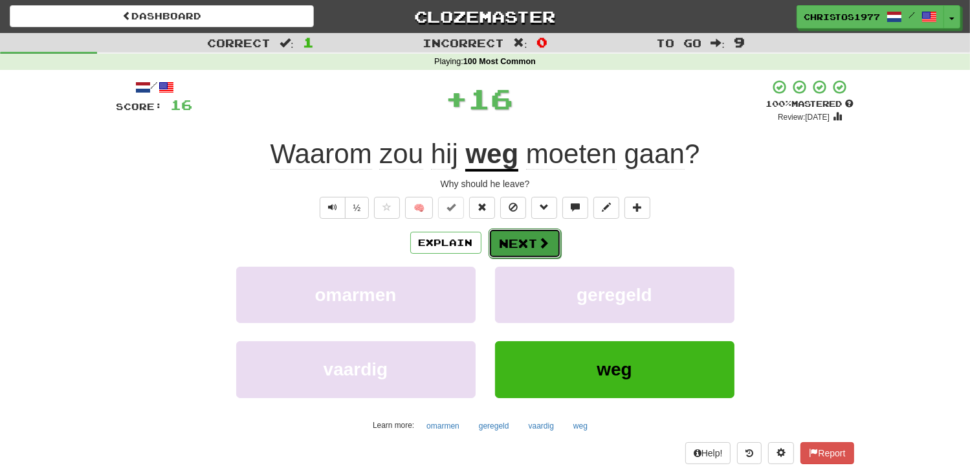
click at [512, 242] on button "Next" at bounding box center [524, 243] width 72 height 30
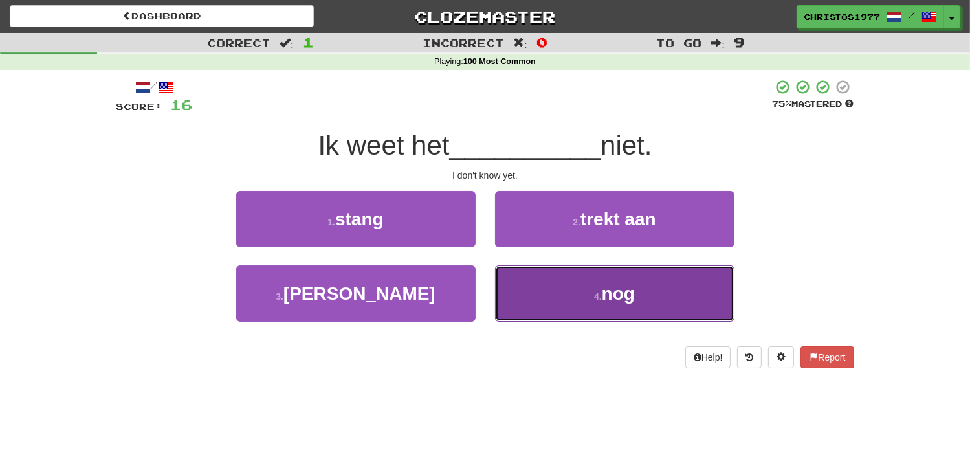
click at [591, 296] on button "4 . nog" at bounding box center [614, 293] width 239 height 56
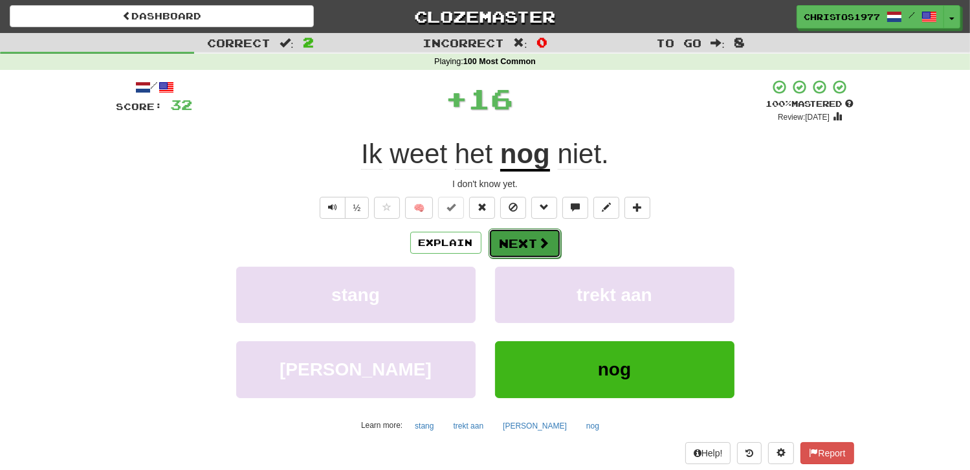
click at [530, 245] on button "Next" at bounding box center [524, 243] width 72 height 30
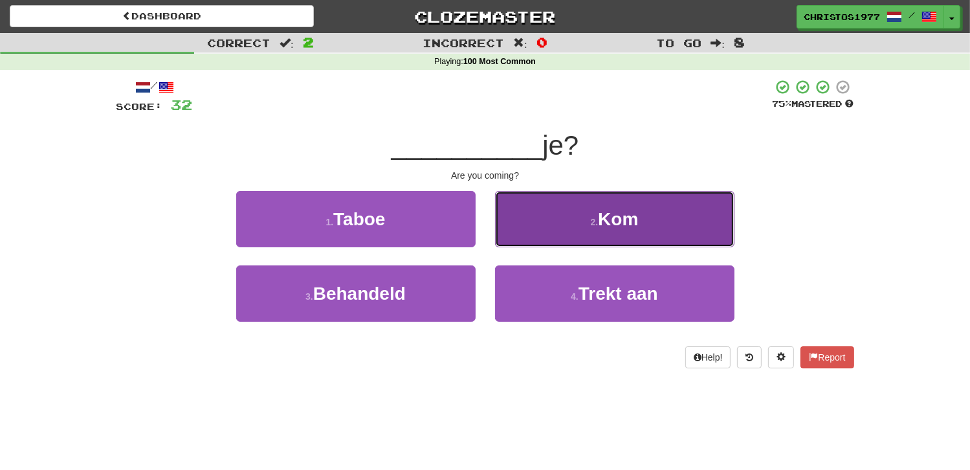
click at [603, 219] on span "Kom" at bounding box center [618, 219] width 40 height 20
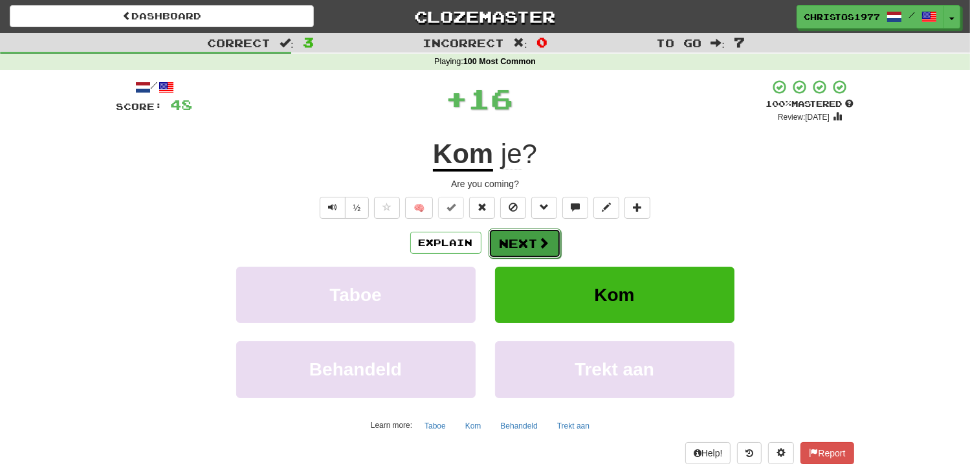
click at [508, 240] on button "Next" at bounding box center [524, 243] width 72 height 30
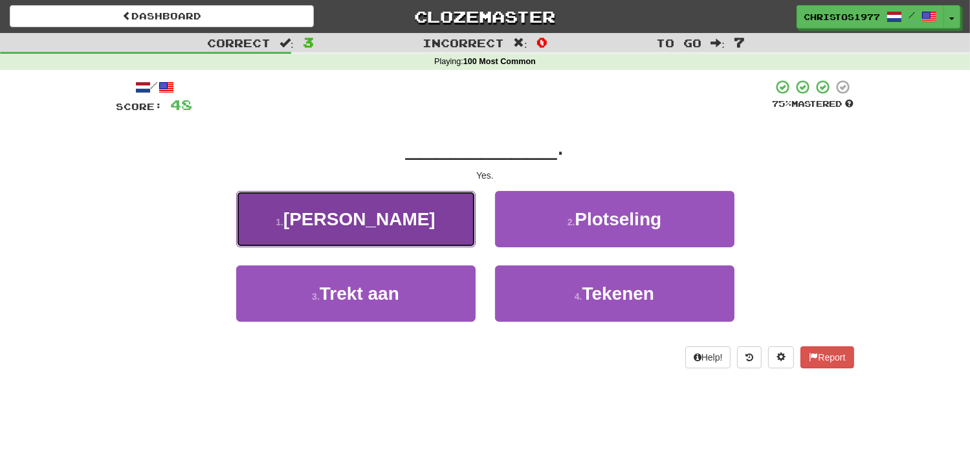
drag, startPoint x: 398, startPoint y: 218, endPoint x: 435, endPoint y: 215, distance: 37.7
click at [398, 218] on button "1 . Ja" at bounding box center [355, 219] width 239 height 56
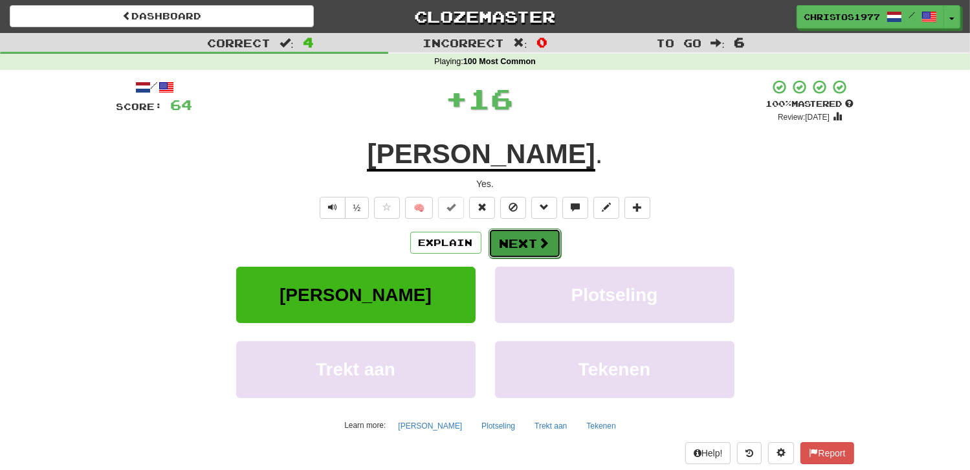
click at [512, 241] on button "Next" at bounding box center [524, 243] width 72 height 30
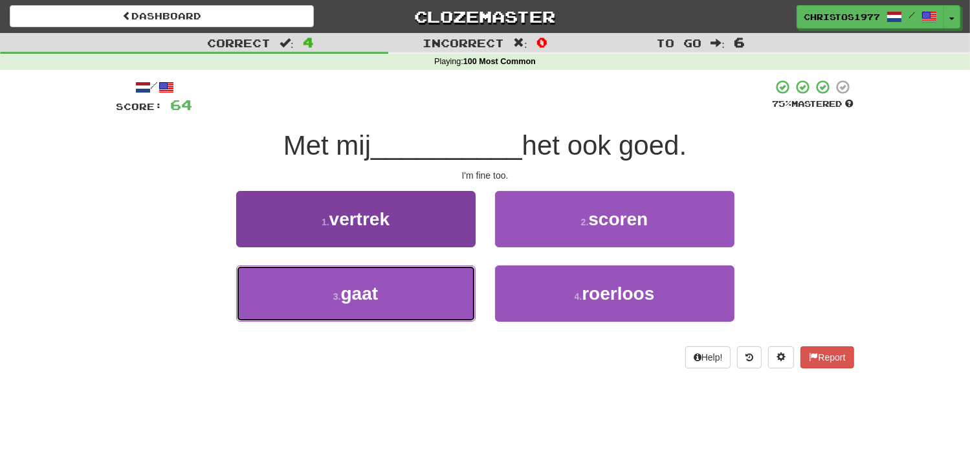
click at [386, 296] on button "3 . gaat" at bounding box center [355, 293] width 239 height 56
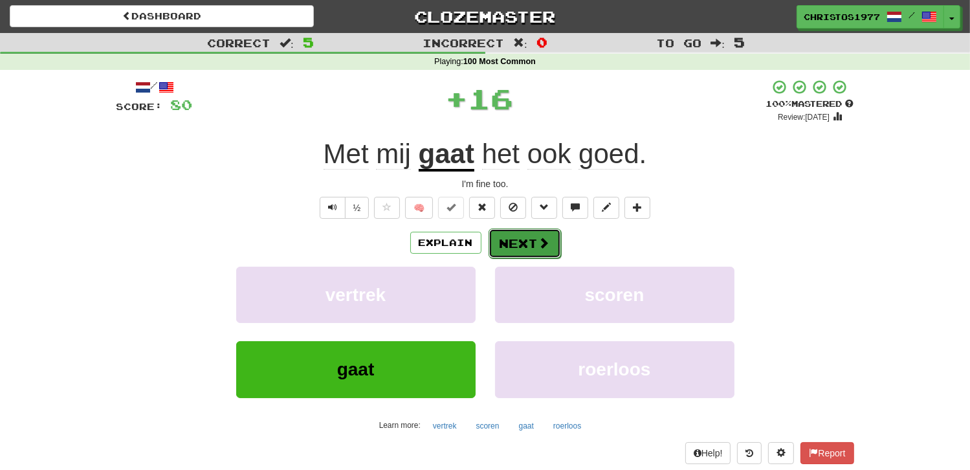
click at [512, 239] on button "Next" at bounding box center [524, 243] width 72 height 30
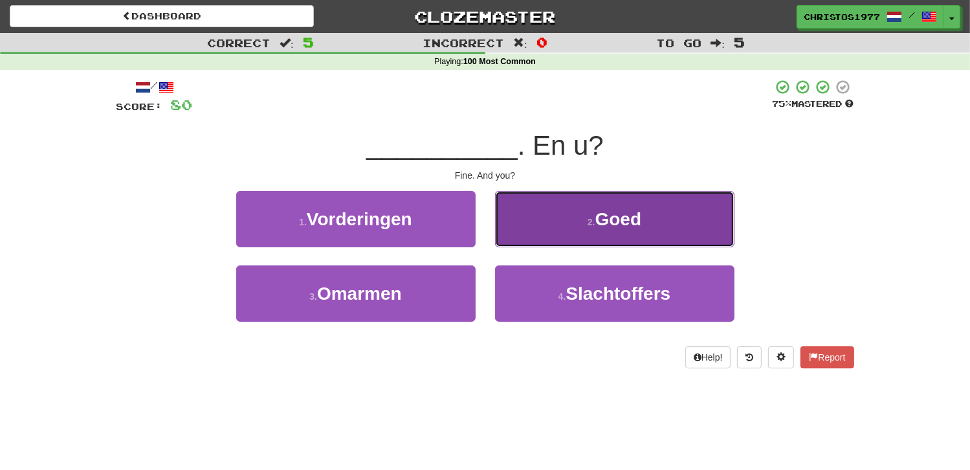
click at [590, 234] on button "2 . Goed" at bounding box center [614, 219] width 239 height 56
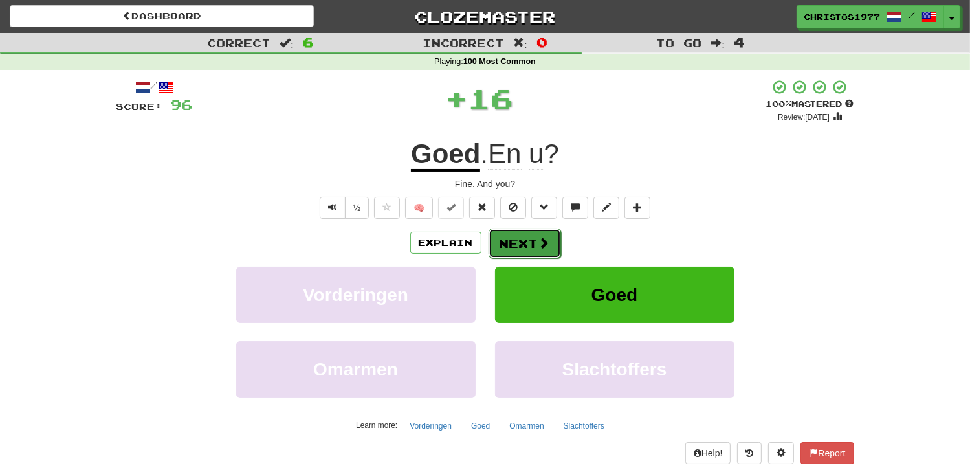
click at [527, 245] on button "Next" at bounding box center [524, 243] width 72 height 30
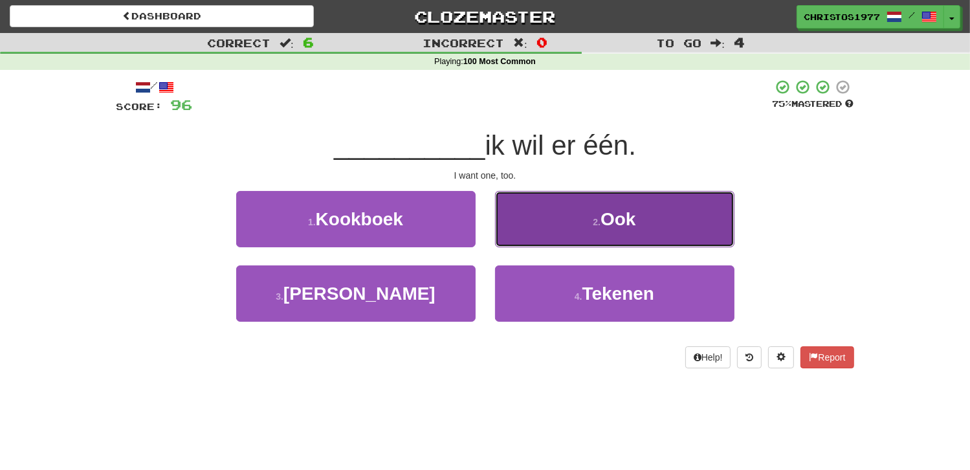
click at [589, 235] on button "2 . Ook" at bounding box center [614, 219] width 239 height 56
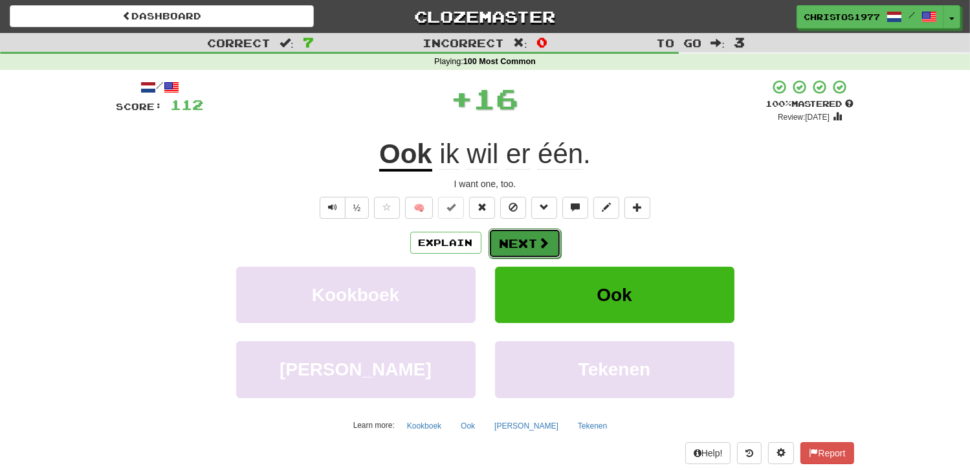
click at [523, 243] on button "Next" at bounding box center [524, 243] width 72 height 30
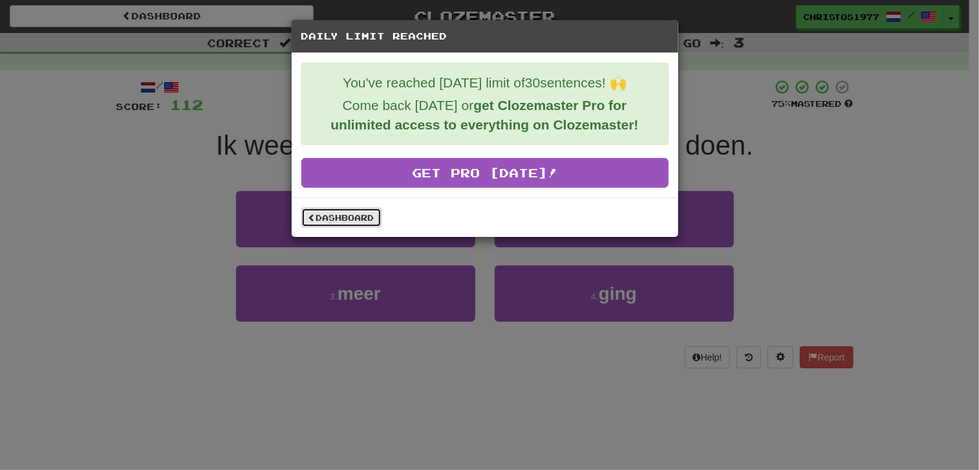
click at [348, 215] on link "Dashboard" at bounding box center [341, 217] width 80 height 19
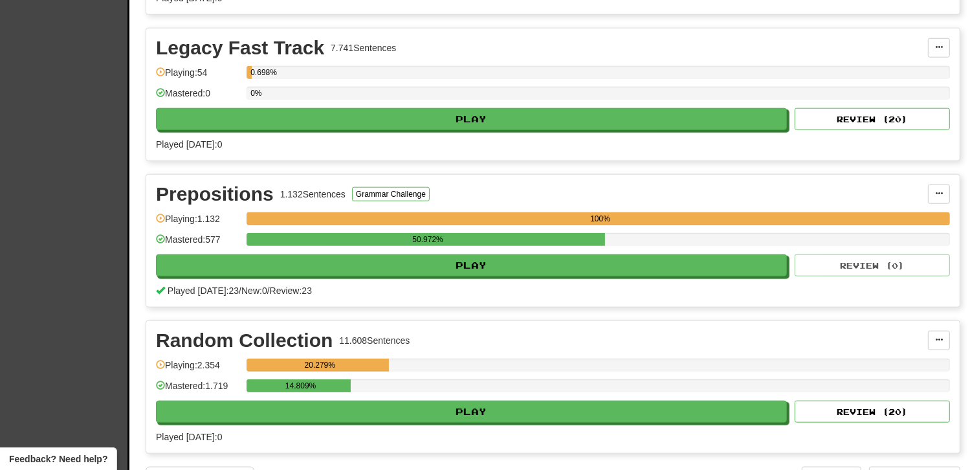
scroll to position [1294, 0]
